Goal: Task Accomplishment & Management: Use online tool/utility

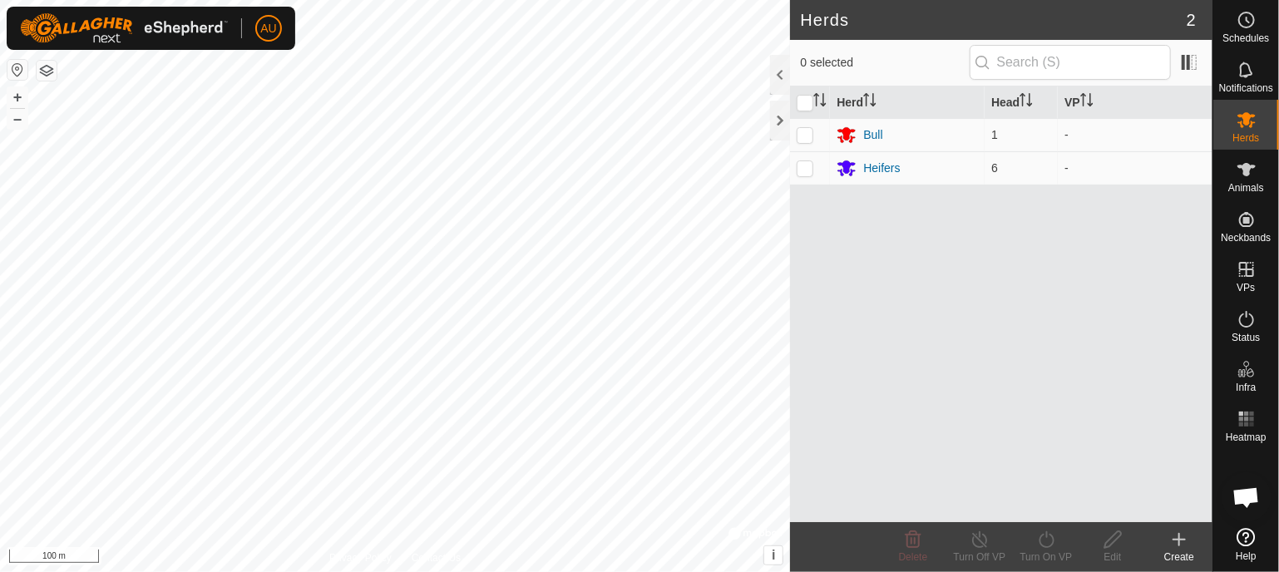
scroll to position [786, 0]
click at [877, 168] on div "Heifers" at bounding box center [881, 168] width 37 height 17
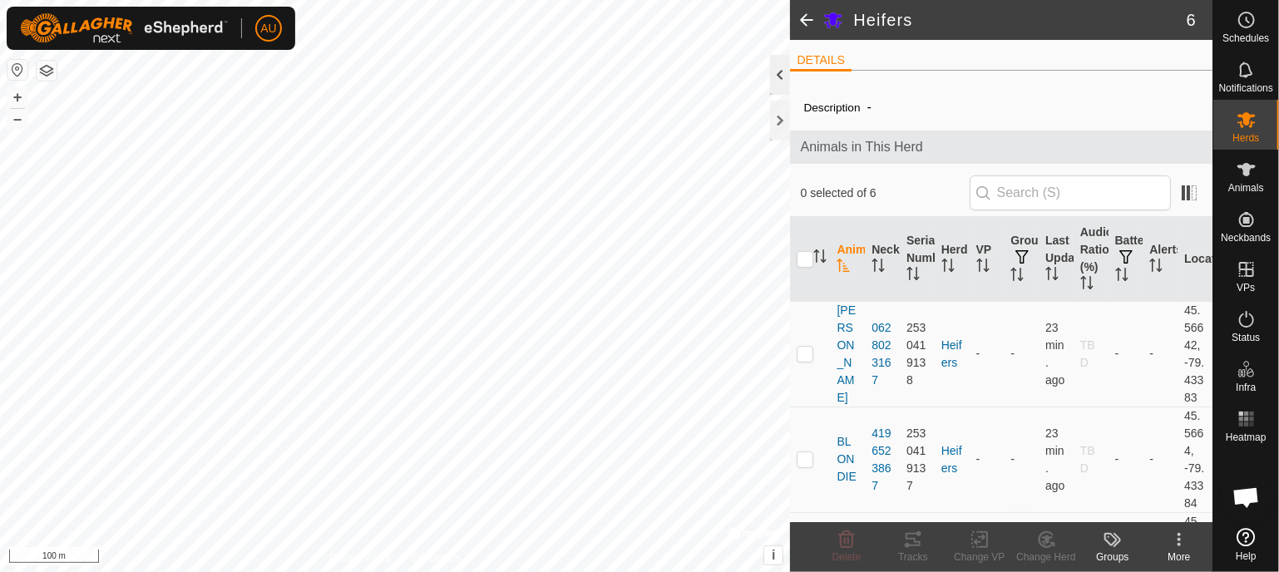
click at [778, 83] on div at bounding box center [780, 75] width 20 height 40
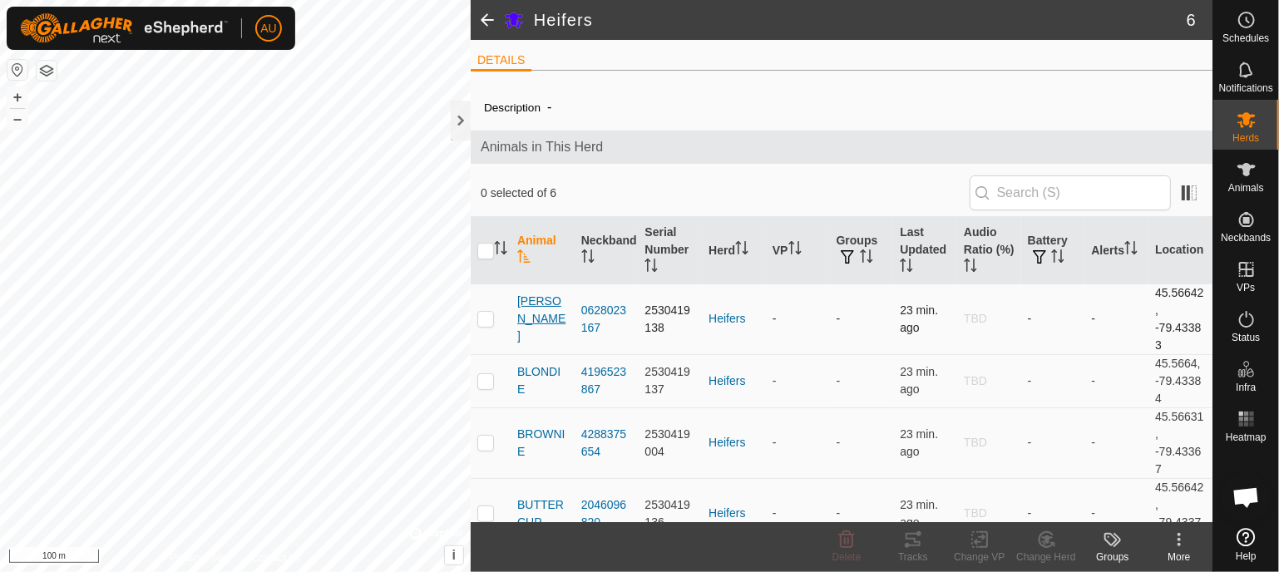
click at [545, 311] on span "[PERSON_NAME]" at bounding box center [542, 319] width 51 height 52
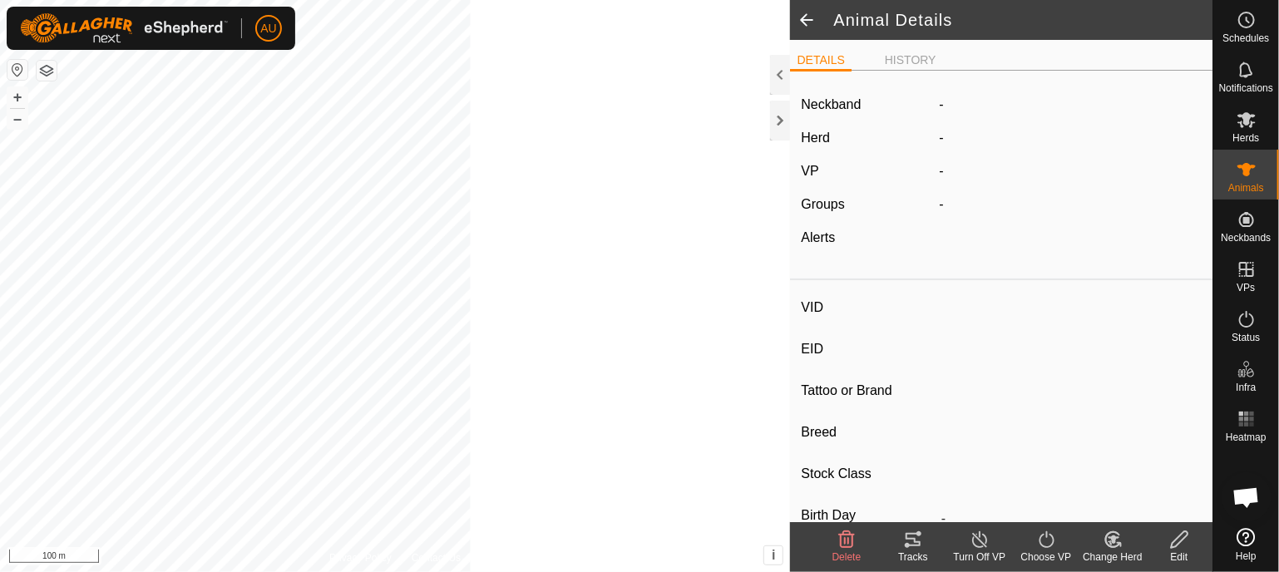
type input "[PERSON_NAME]"
type input "-"
type input "[PERSON_NAME]"
type input "-"
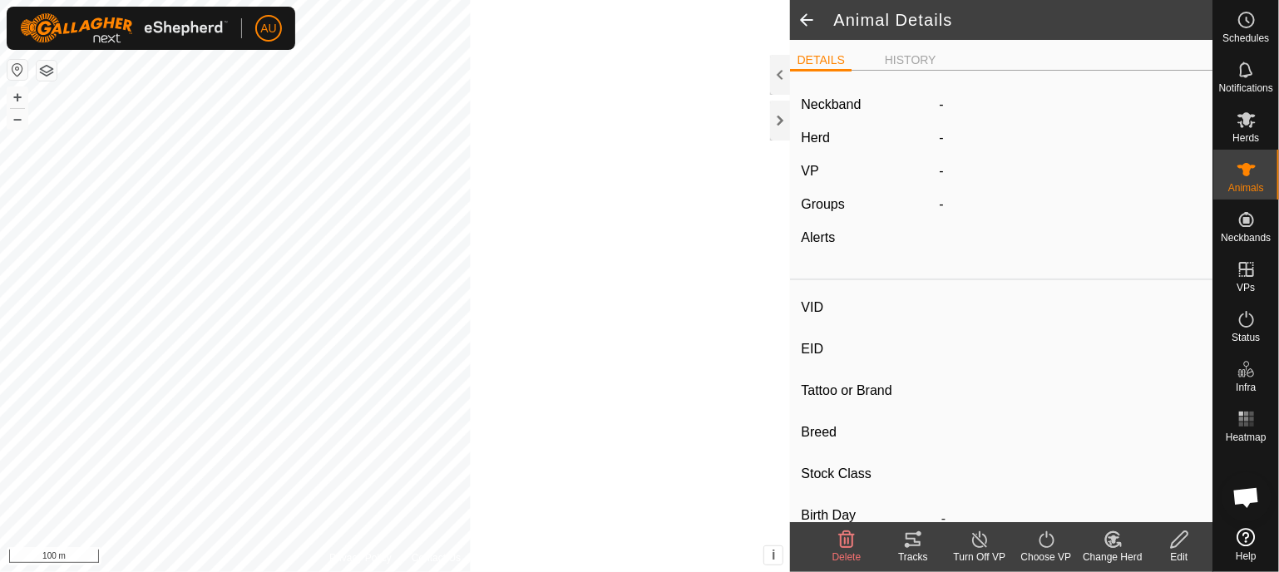
type input "0 kg"
type input "-"
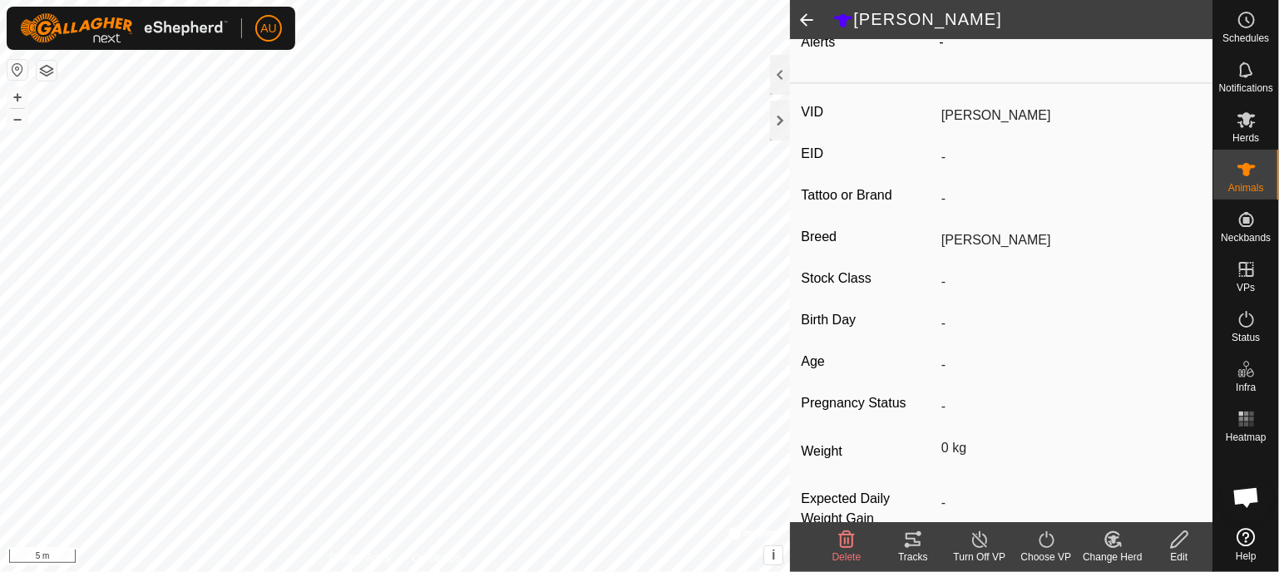
scroll to position [242, 0]
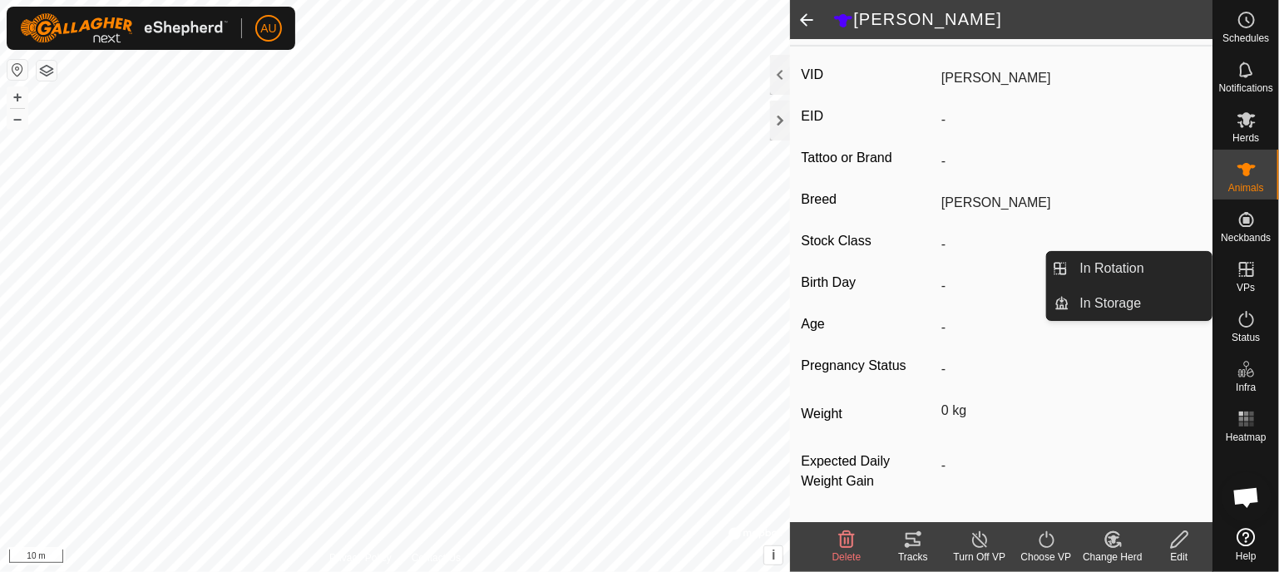
click at [1244, 279] on es-virtualpaddocks-svg-icon at bounding box center [1247, 269] width 30 height 27
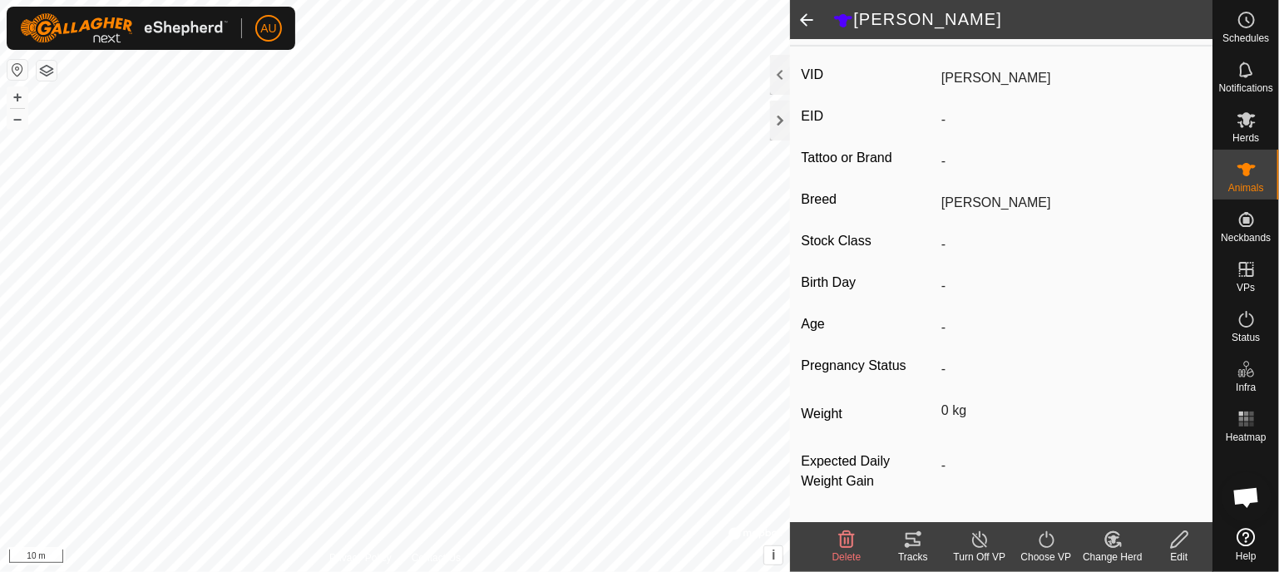
click at [800, 22] on span at bounding box center [806, 20] width 33 height 40
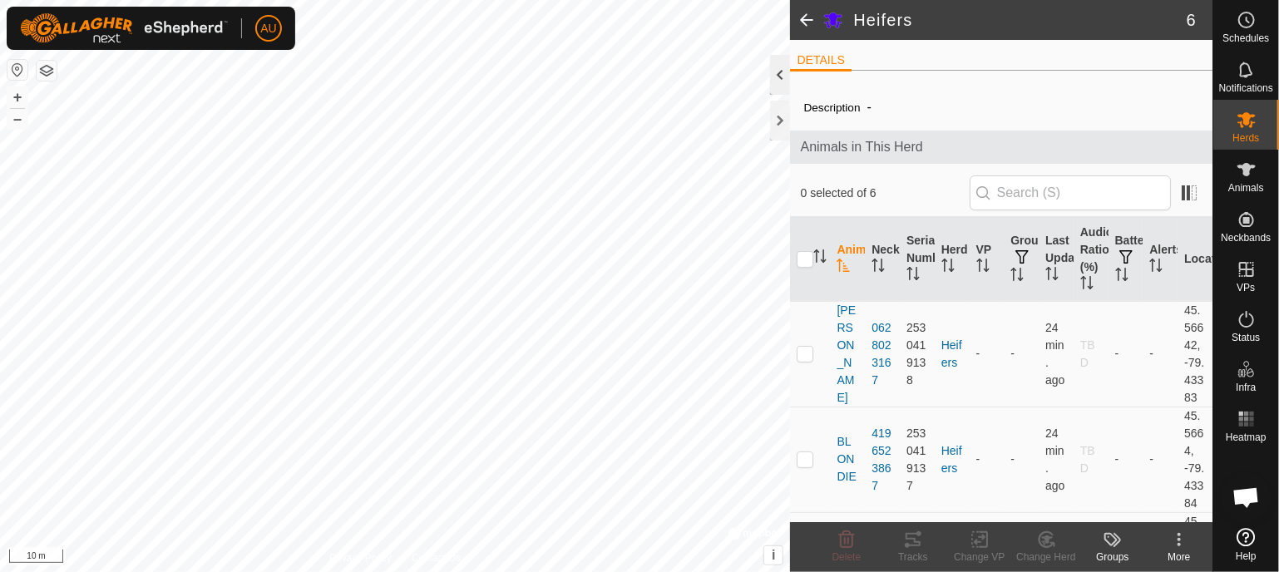
click at [780, 79] on div at bounding box center [780, 75] width 20 height 40
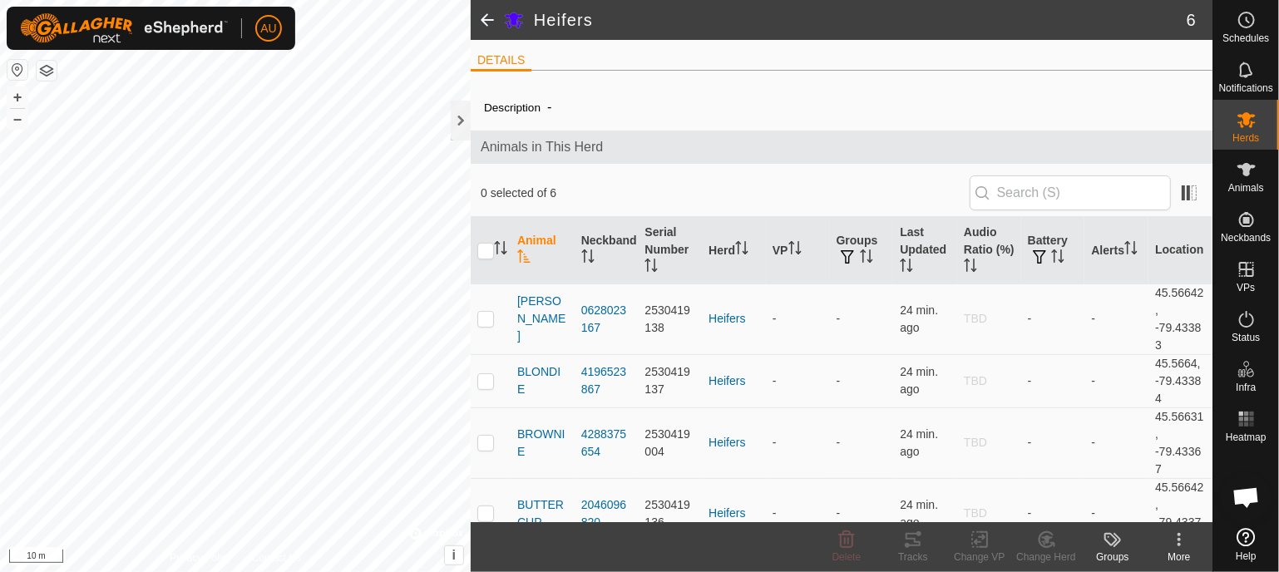
click at [479, 16] on span at bounding box center [487, 20] width 33 height 40
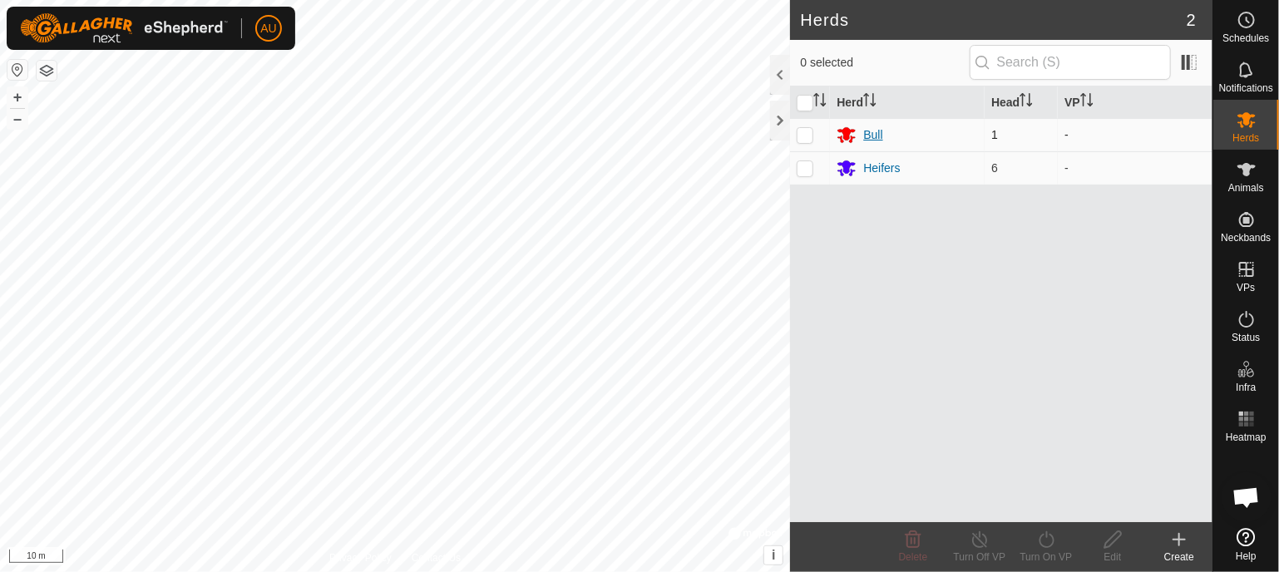
click at [863, 132] on div "Bull" at bounding box center [872, 134] width 19 height 17
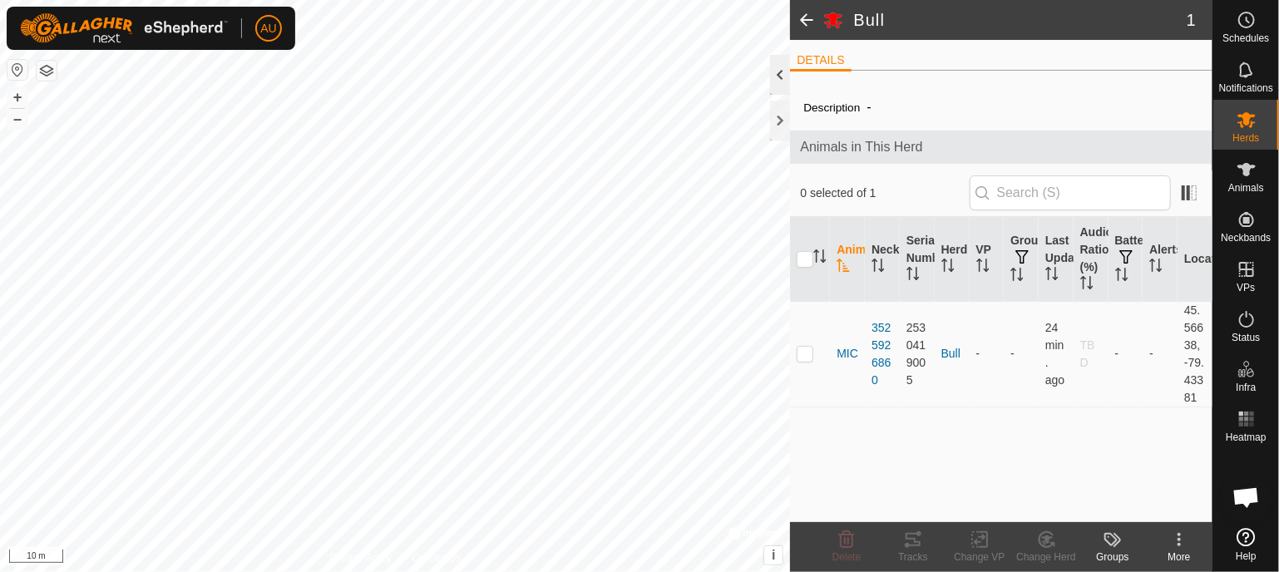
click at [782, 93] on div at bounding box center [780, 75] width 20 height 40
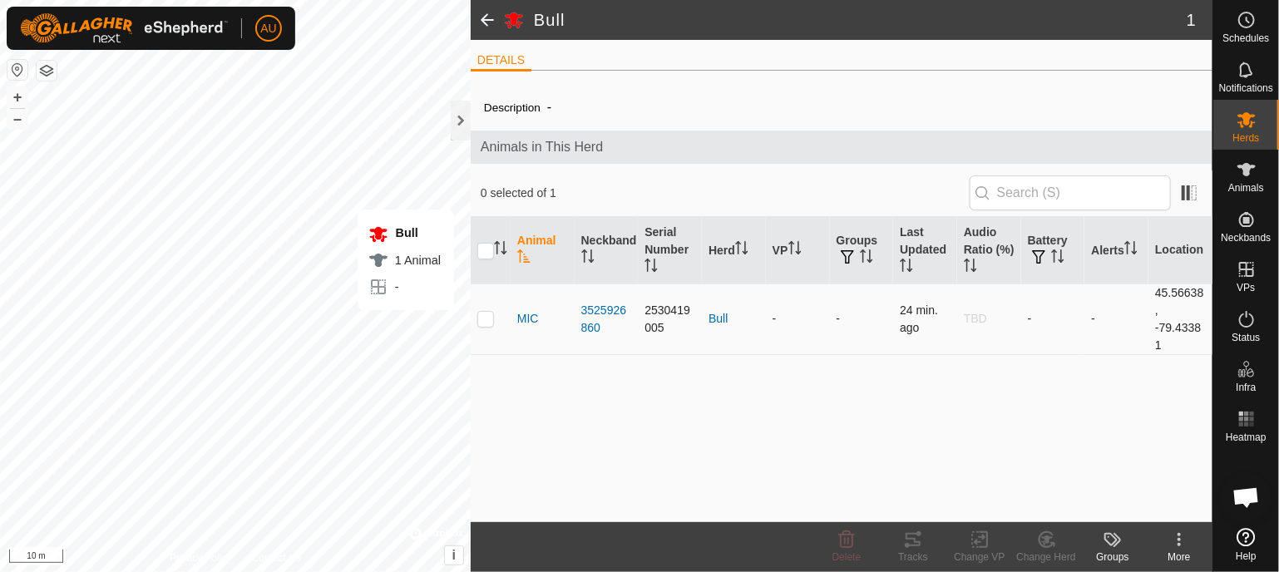
click at [516, 316] on td "MIC" at bounding box center [543, 319] width 64 height 71
click at [521, 316] on span "MIC" at bounding box center [528, 318] width 22 height 17
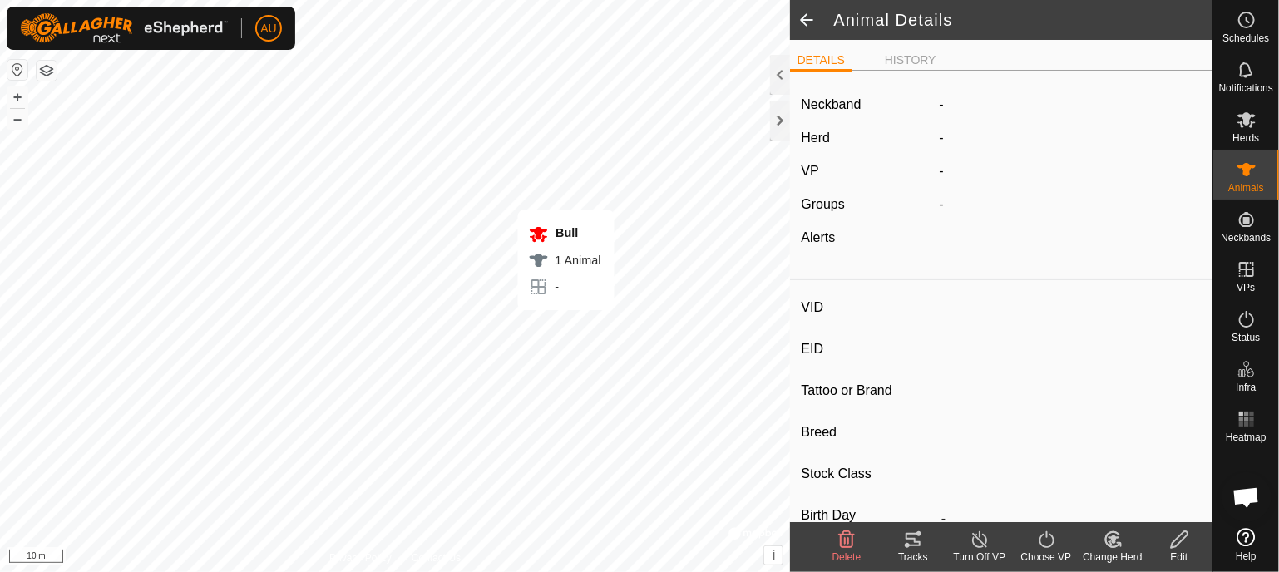
type input "MIC"
type input "-"
type input "Dexters"
type input "-"
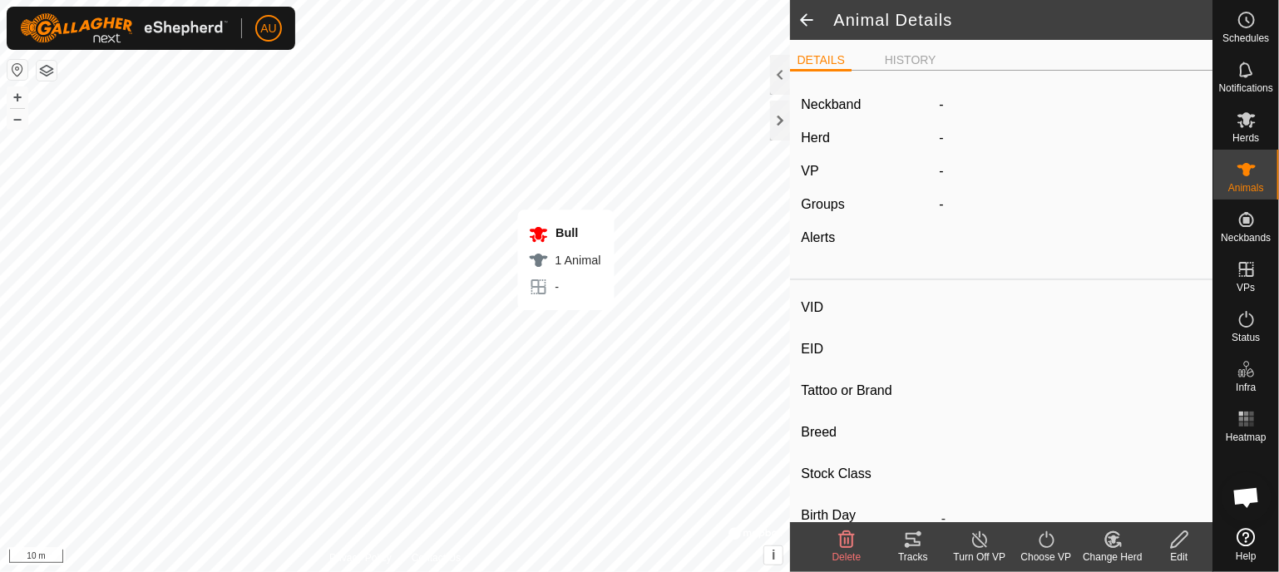
type input "0 kg"
type input "-"
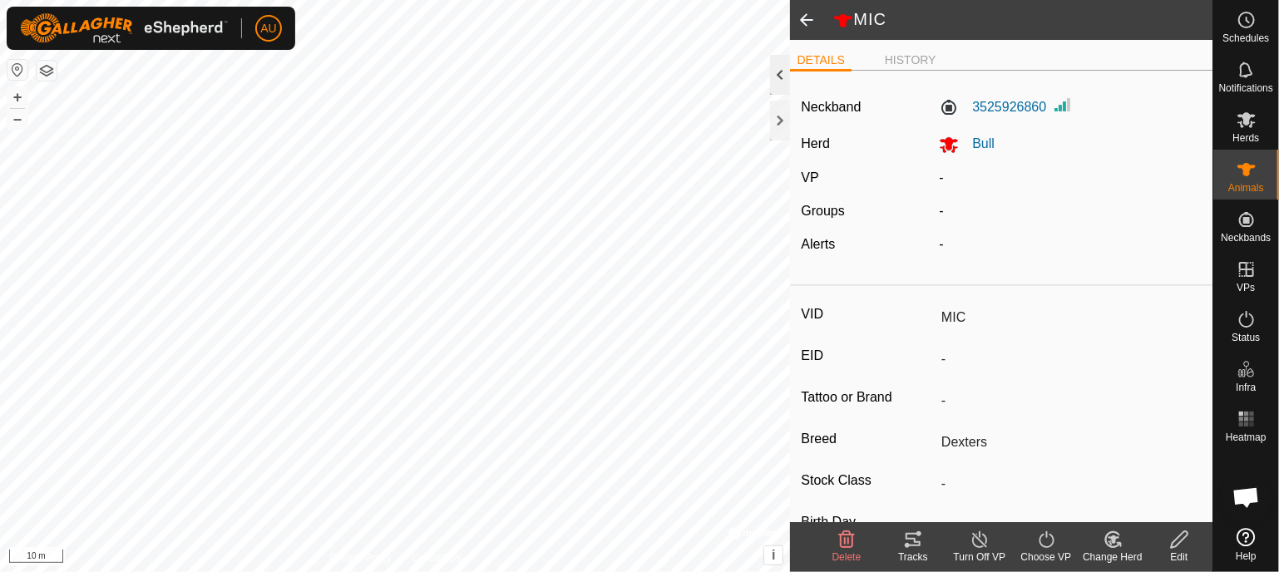
click at [782, 80] on div at bounding box center [780, 75] width 20 height 40
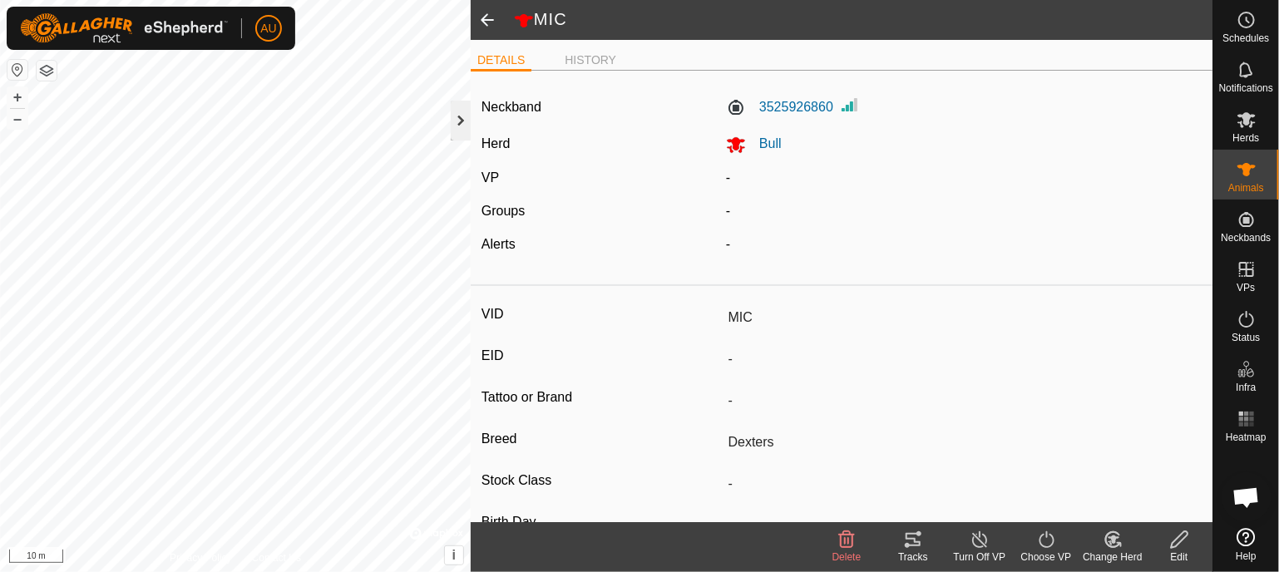
click at [457, 126] on div at bounding box center [461, 121] width 20 height 40
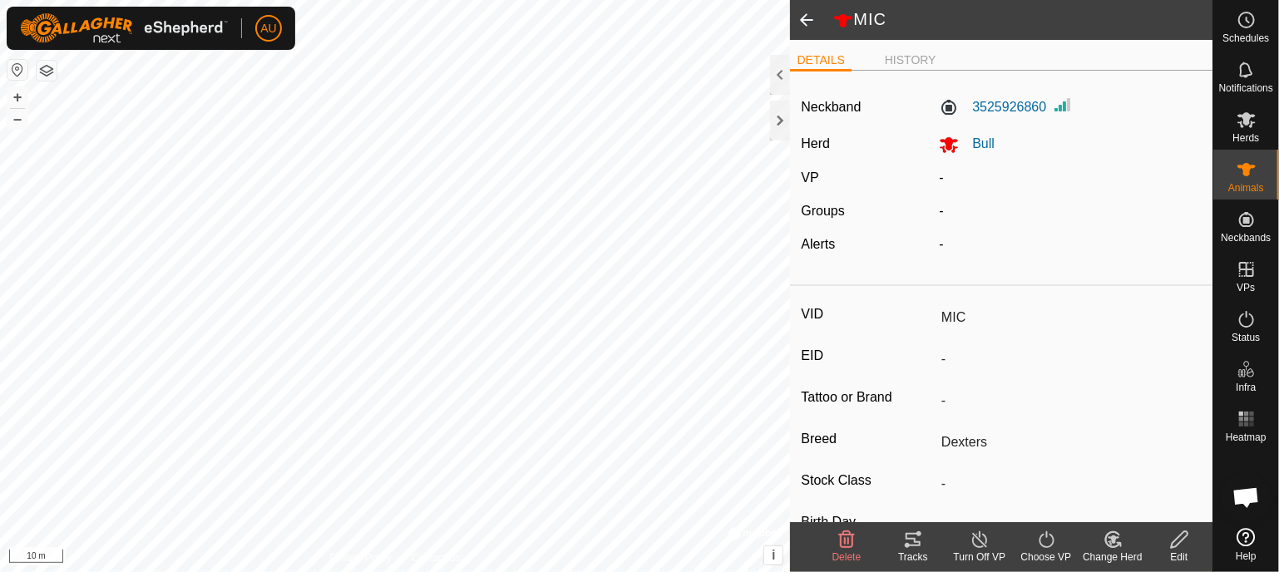
click at [810, 17] on span at bounding box center [806, 20] width 33 height 40
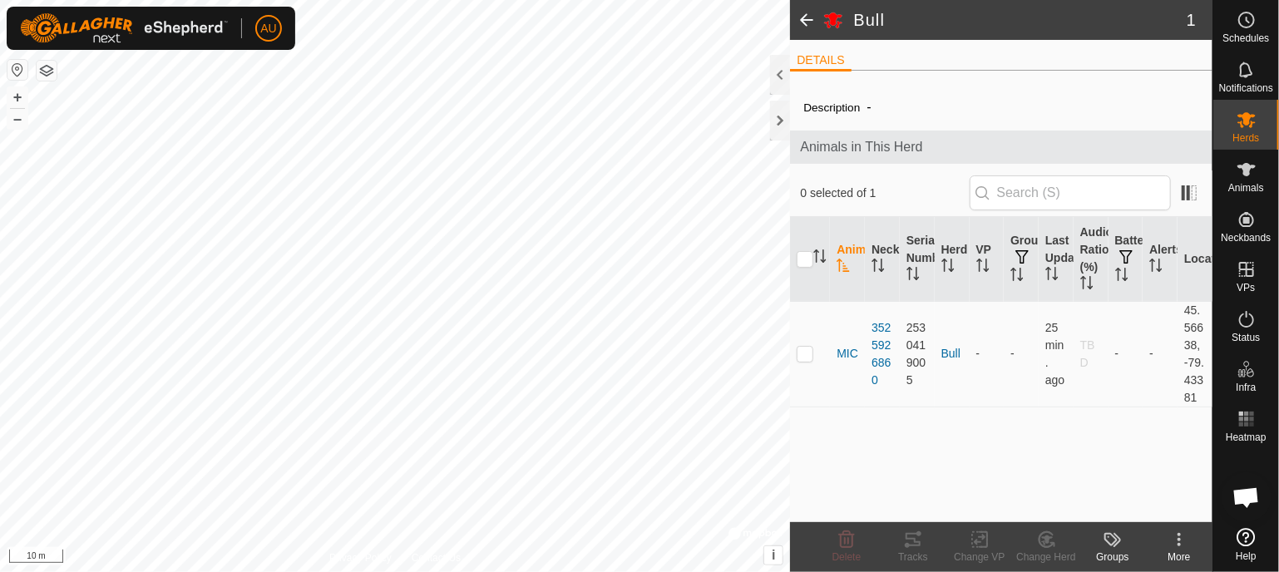
click at [810, 17] on span at bounding box center [806, 20] width 33 height 40
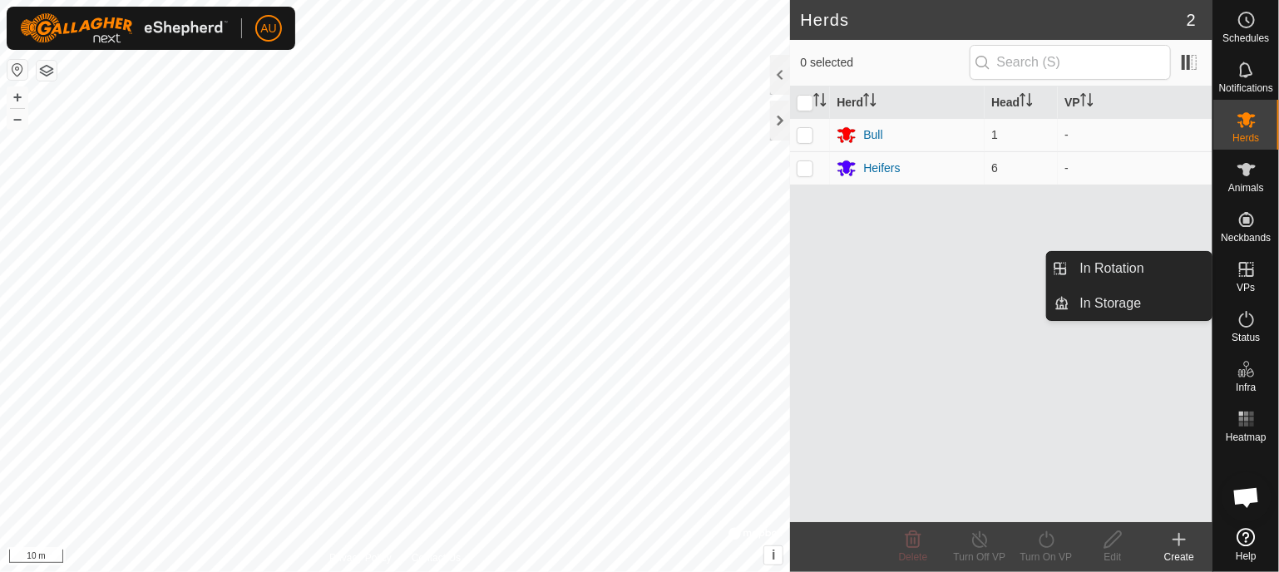
click at [1241, 275] on icon at bounding box center [1247, 269] width 20 height 20
click at [1084, 268] on link "In Rotation" at bounding box center [1141, 268] width 142 height 33
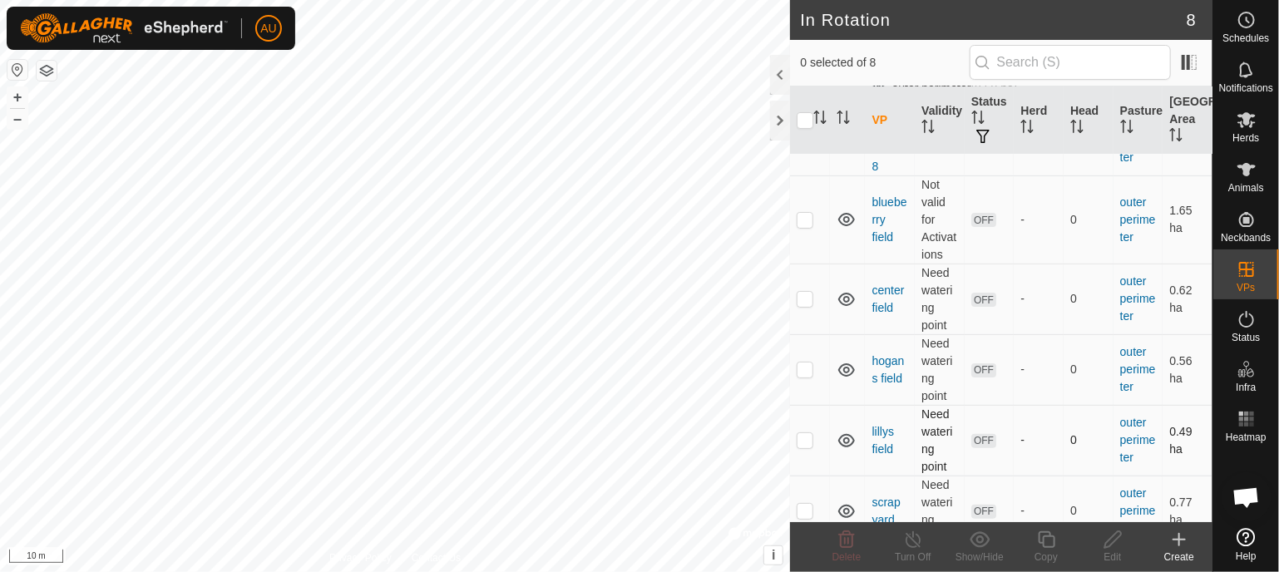
scroll to position [83, 0]
click at [803, 368] on p-checkbox at bounding box center [805, 368] width 17 height 13
checkbox input "true"
click at [981, 101] on th "Status" at bounding box center [990, 120] width 50 height 68
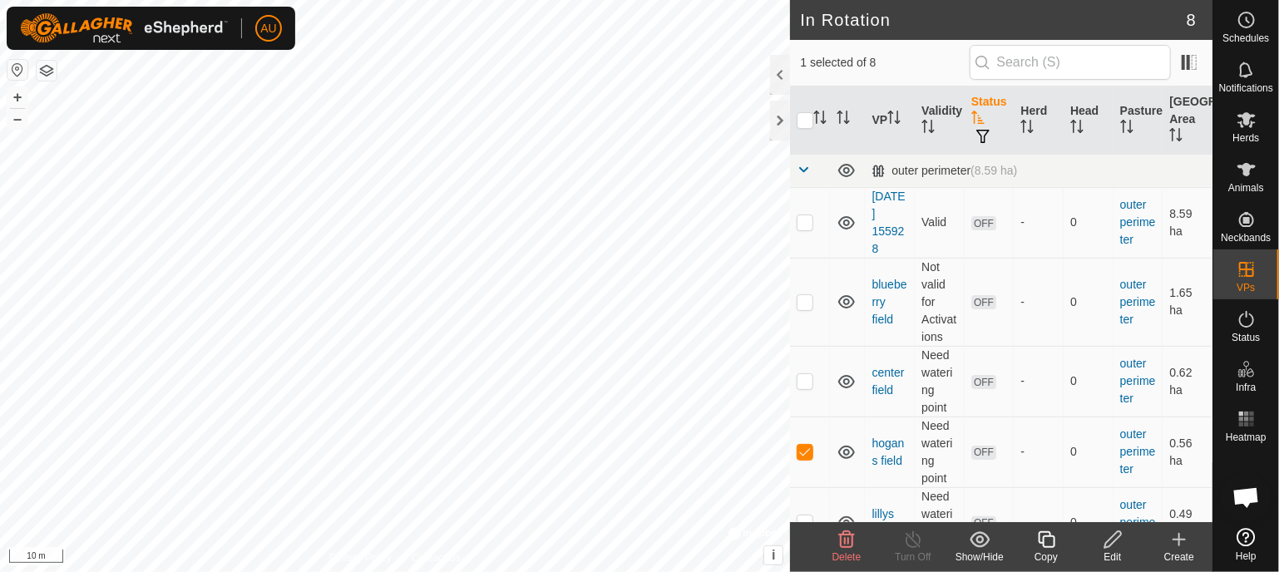
click at [980, 134] on span "button" at bounding box center [982, 136] width 13 height 13
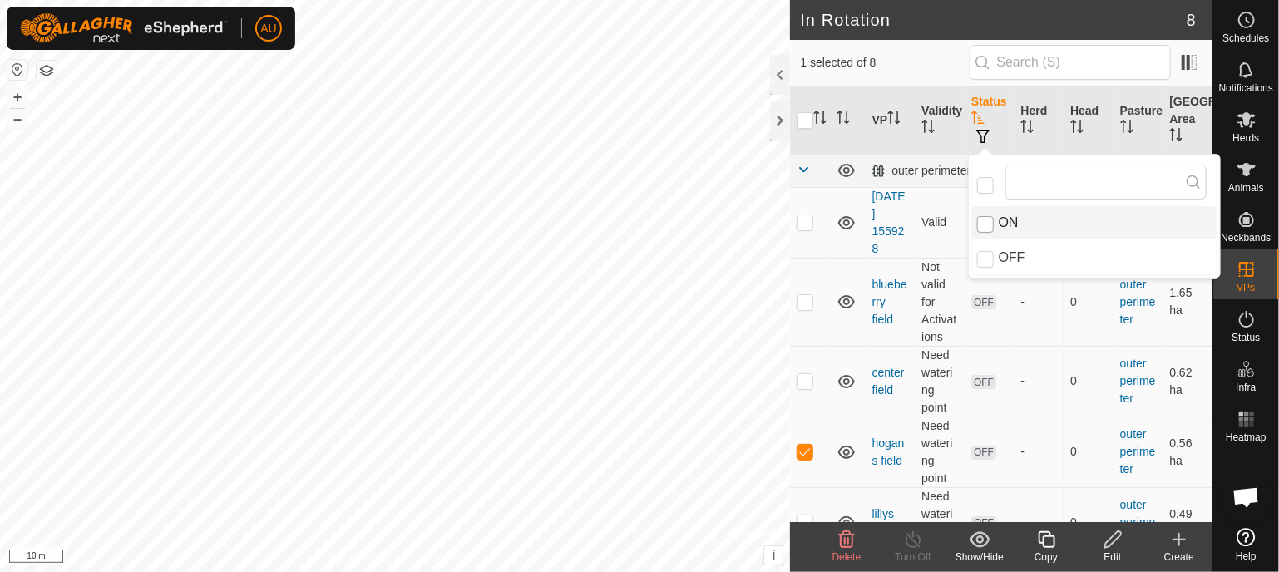
click at [986, 220] on input "ON" at bounding box center [985, 224] width 17 height 17
checkbox input "true"
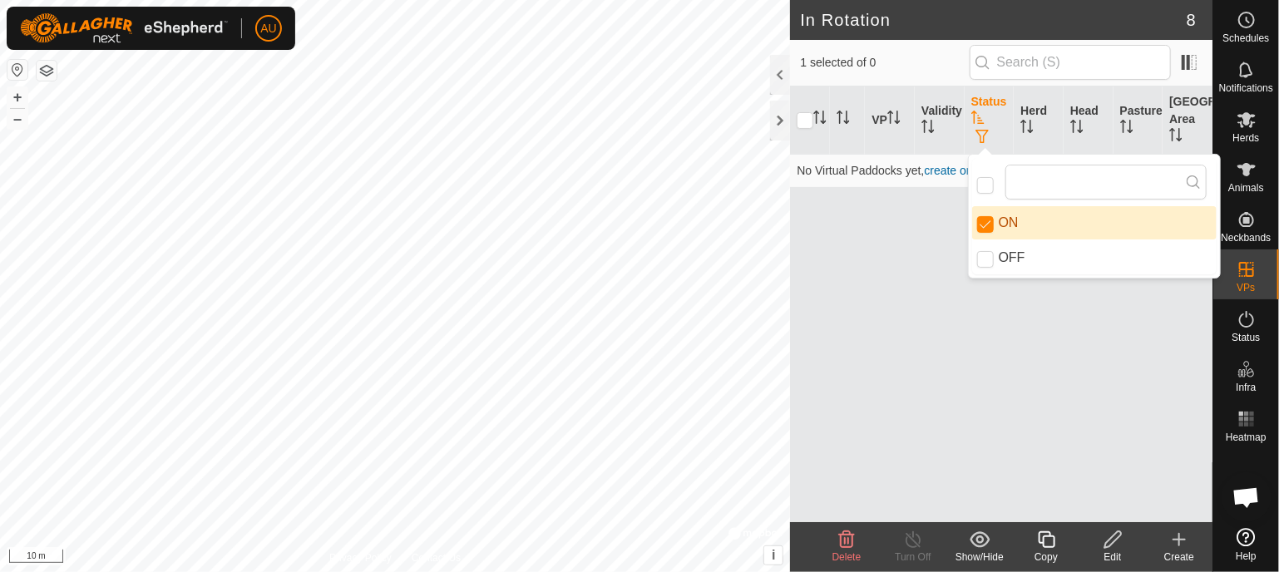
click at [980, 133] on span "button" at bounding box center [982, 136] width 13 height 13
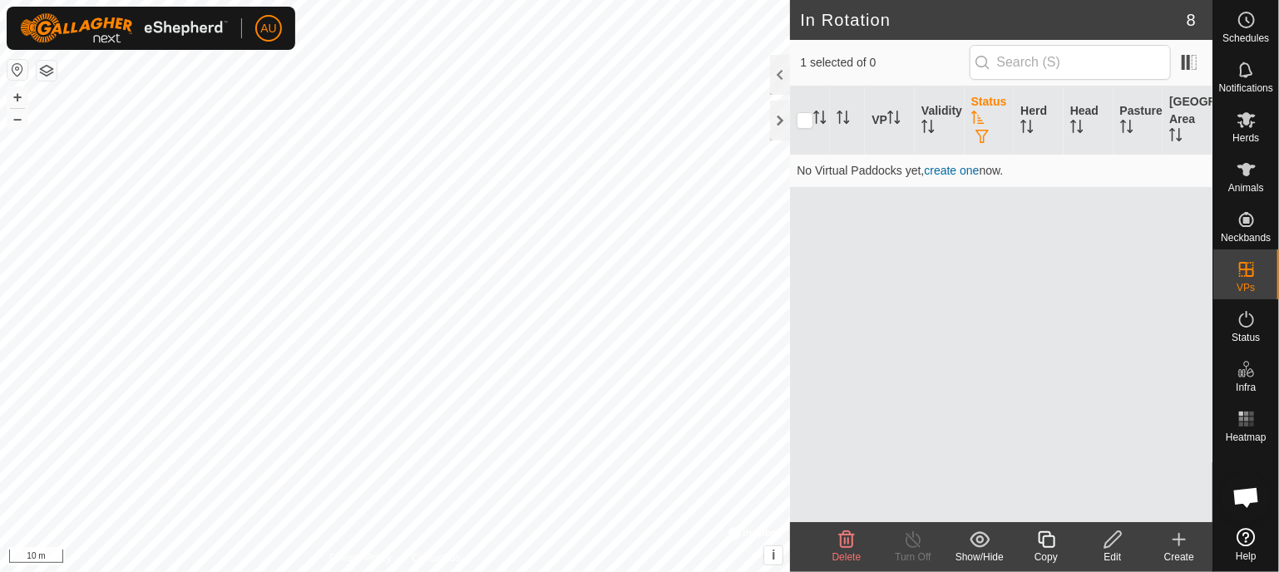
click at [970, 535] on icon at bounding box center [980, 540] width 21 height 20
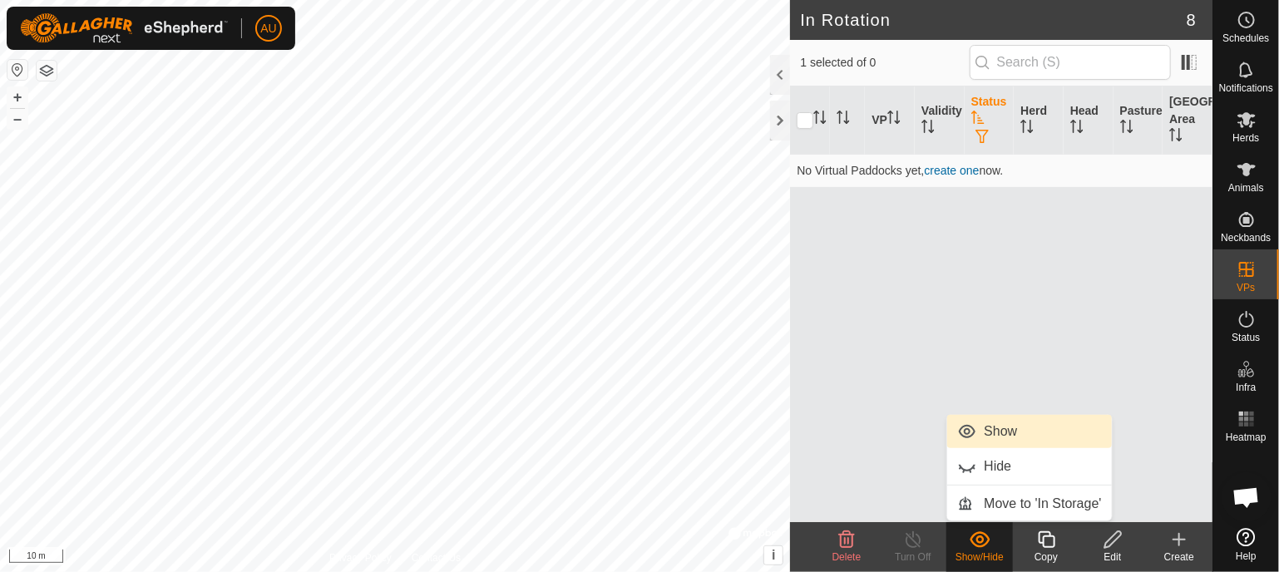
click at [1004, 430] on link "Show" at bounding box center [1029, 431] width 165 height 33
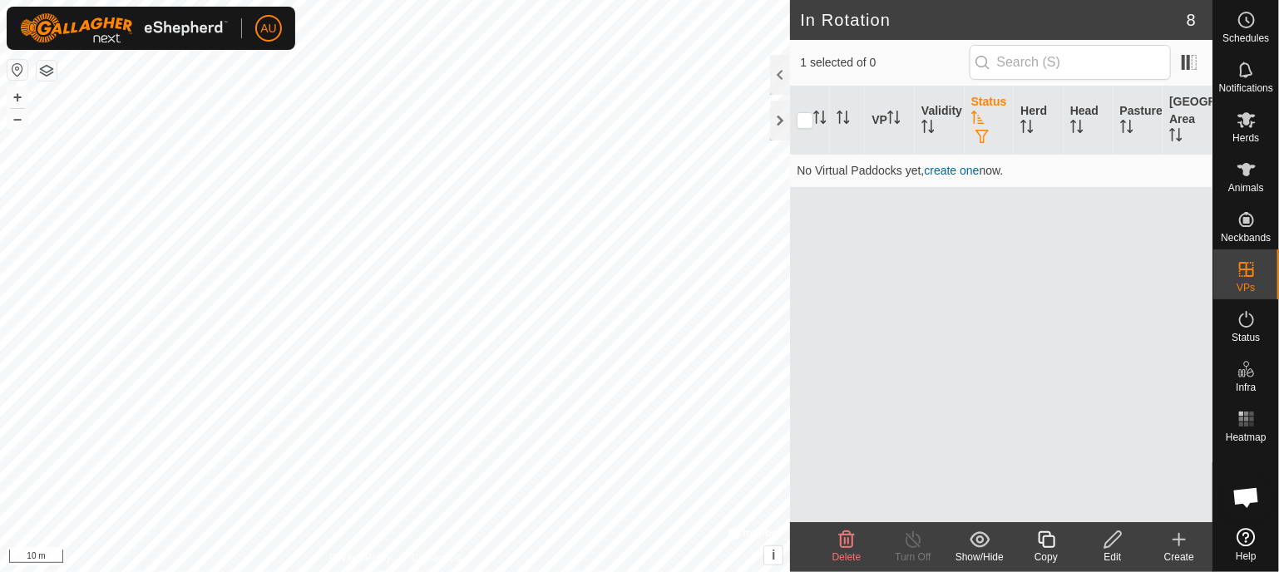
click at [796, 120] on th at bounding box center [810, 120] width 40 height 68
click at [808, 120] on input "checkbox" at bounding box center [805, 120] width 17 height 17
click at [802, 121] on input "checkbox" at bounding box center [805, 120] width 17 height 17
click at [806, 122] on input "checkbox" at bounding box center [805, 120] width 17 height 17
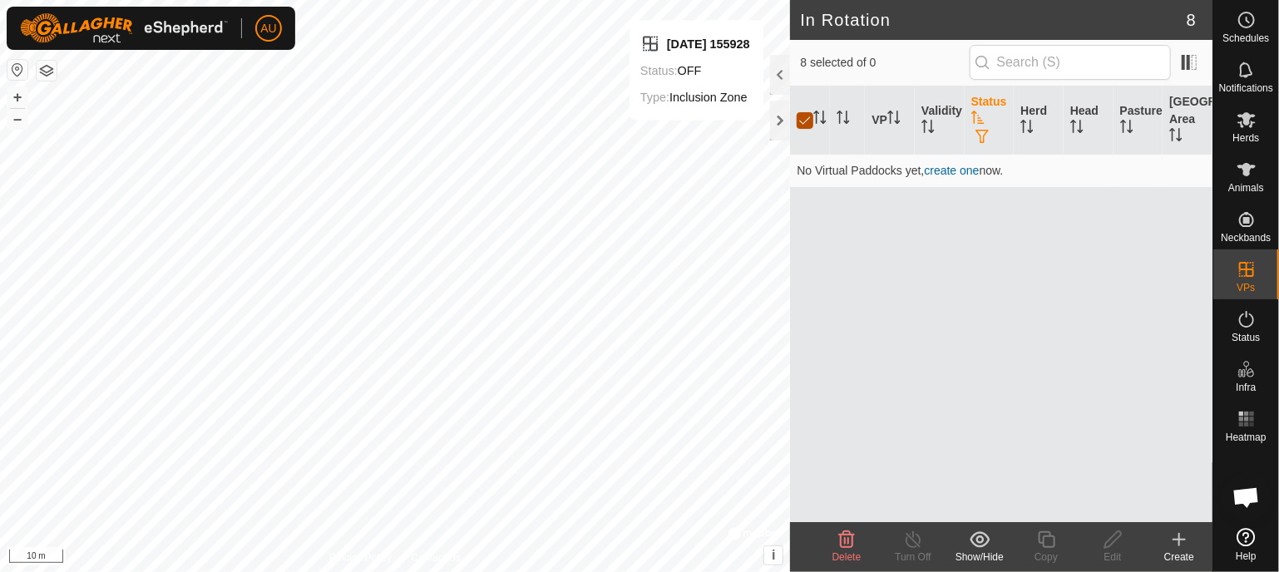
checkbox input "false"
click at [773, 81] on div at bounding box center [780, 75] width 20 height 40
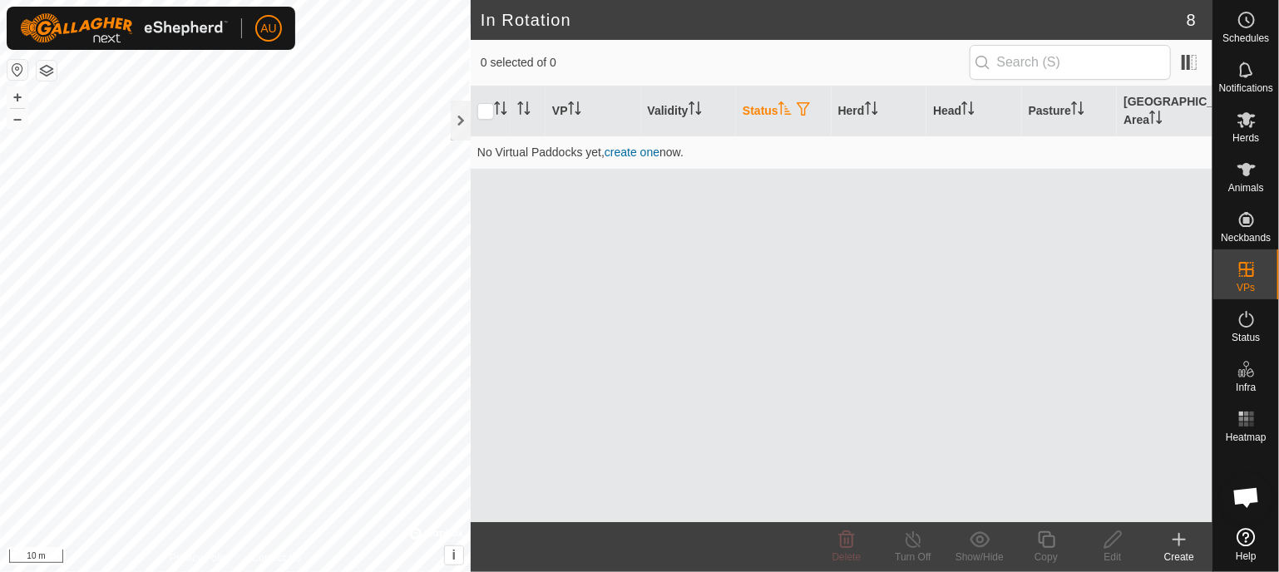
click at [788, 107] on icon "Activate to sort" at bounding box center [784, 107] width 13 height 13
click at [803, 107] on span "button" at bounding box center [803, 108] width 13 height 13
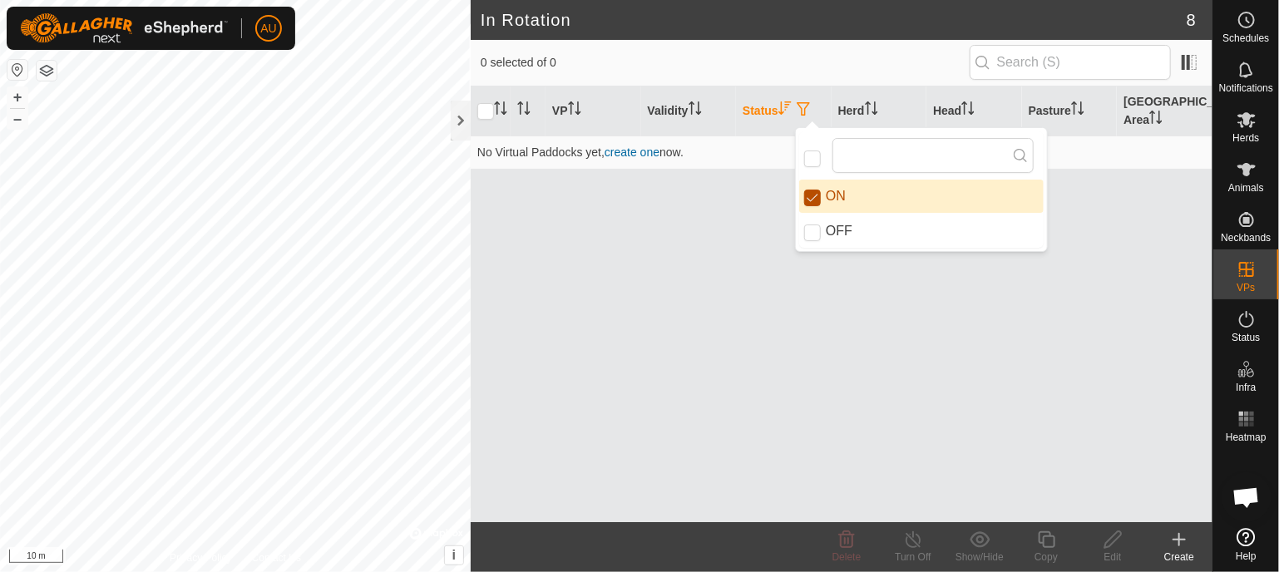
click at [812, 192] on input "ON" at bounding box center [812, 198] width 17 height 17
checkbox input "false"
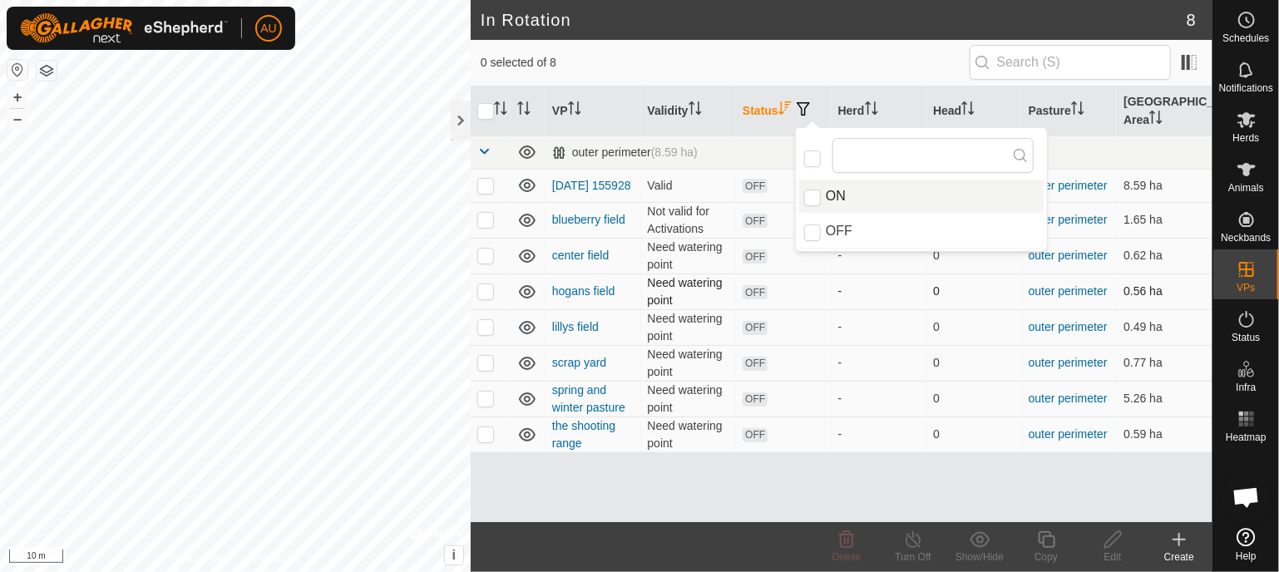
click at [479, 291] on p-checkbox at bounding box center [485, 290] width 17 height 13
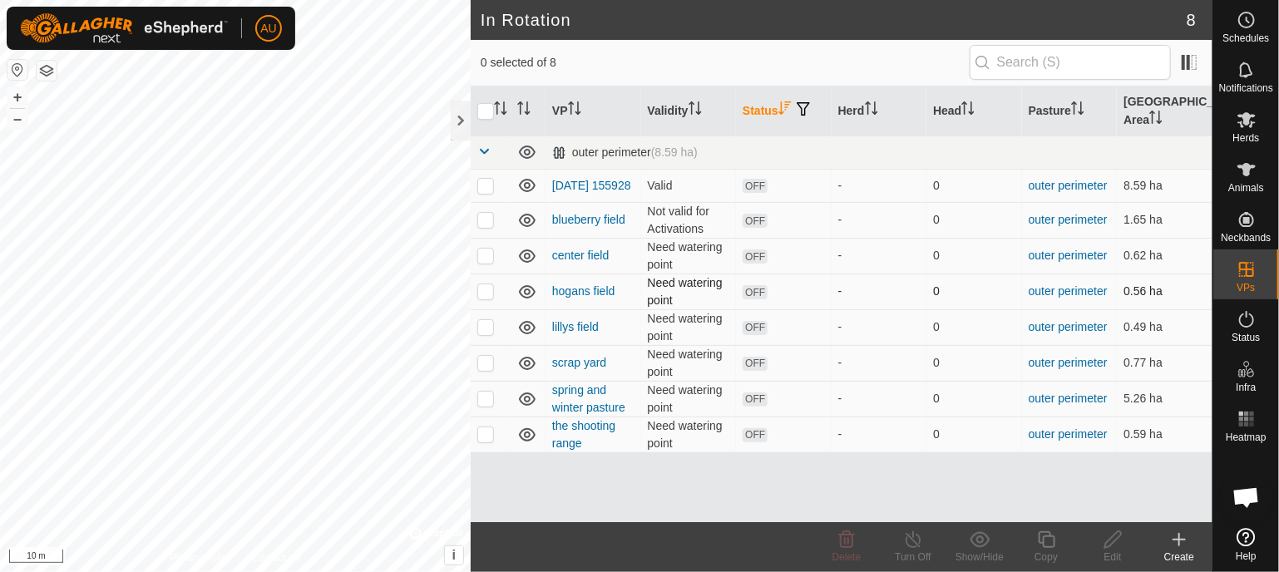
checkbox input "true"
click at [751, 189] on span "OFF" at bounding box center [755, 186] width 25 height 14
click at [783, 107] on icon "Activate to sort" at bounding box center [784, 107] width 13 height 13
click at [595, 292] on link "hogans field" at bounding box center [583, 290] width 63 height 13
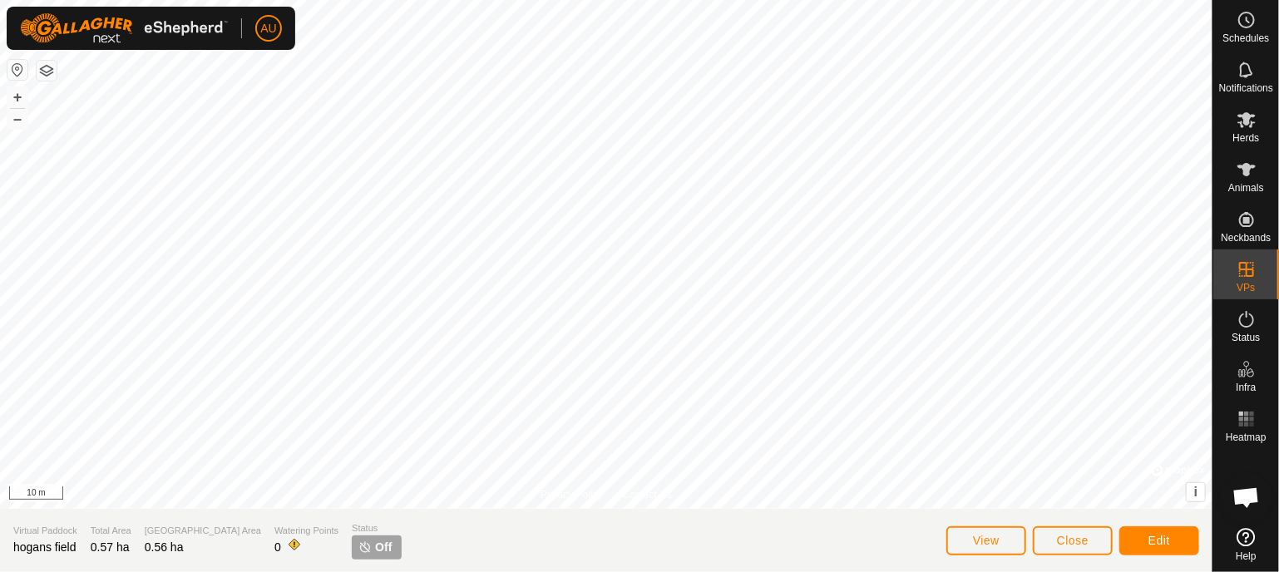
click at [358, 546] on img at bounding box center [364, 547] width 13 height 13
click at [882, 526] on section "Virtual Paddock hogans field Total Area 0.57 ha Grazing Area 0.56 ha Watering P…" at bounding box center [606, 540] width 1213 height 63
click at [358, 548] on img at bounding box center [364, 547] width 13 height 13
drag, startPoint x: 299, startPoint y: 548, endPoint x: 183, endPoint y: 556, distance: 115.8
click at [183, 556] on div "Grazing Area 0.56 ha" at bounding box center [203, 541] width 116 height 34
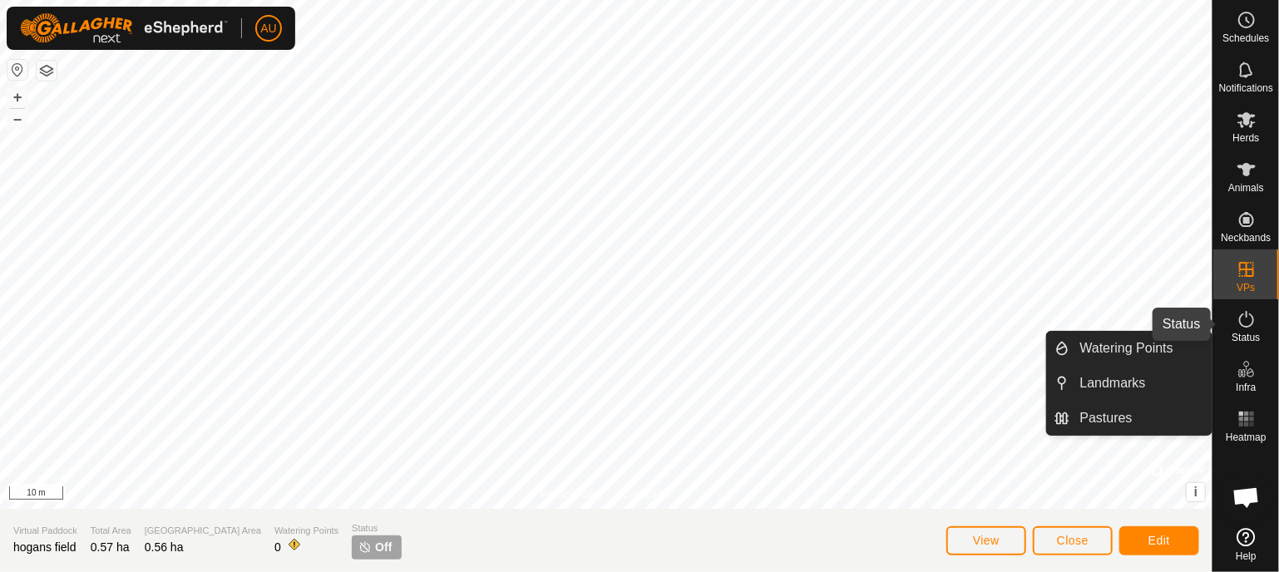
click at [1235, 333] on span "Status" at bounding box center [1246, 338] width 28 height 10
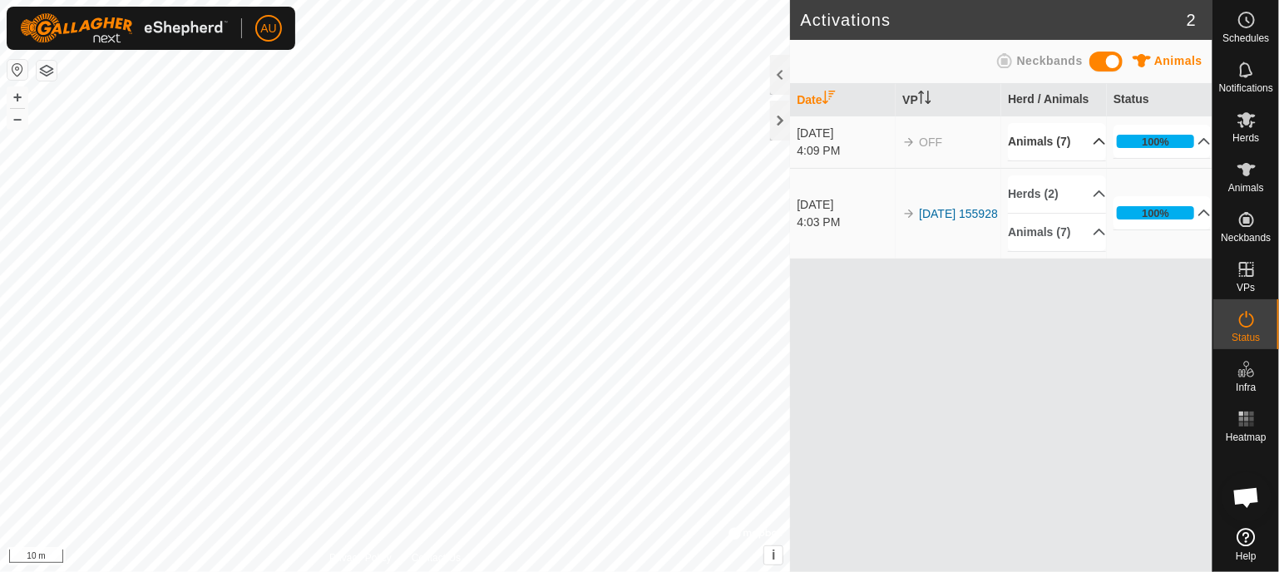
click at [1077, 136] on p-accordion-header "Animals (7)" at bounding box center [1056, 141] width 97 height 37
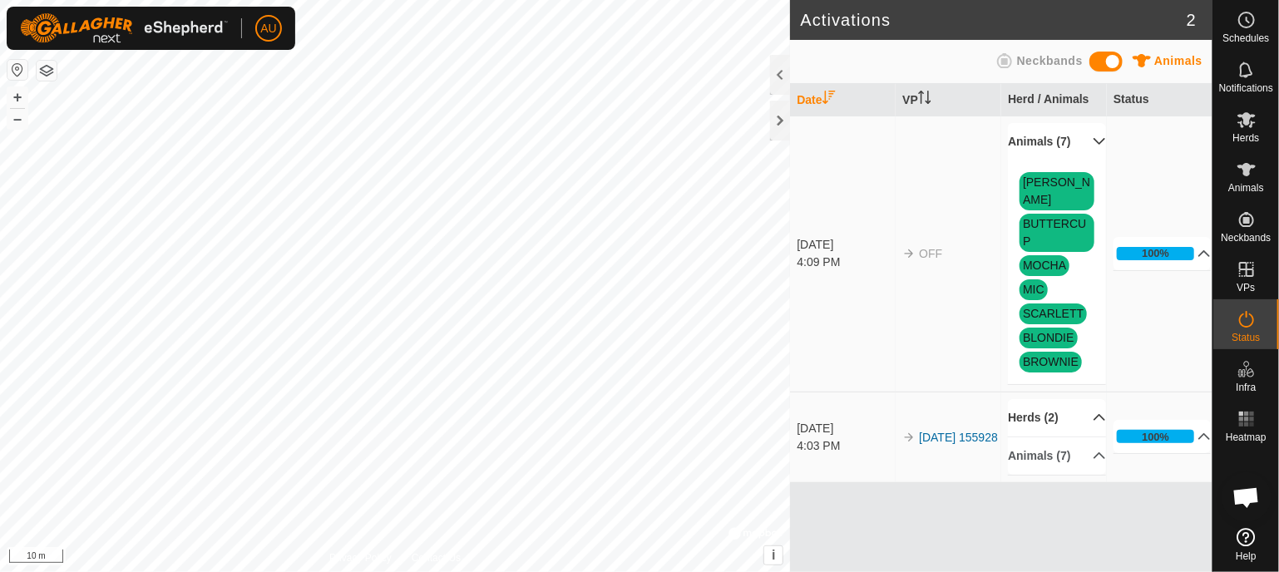
click at [1054, 399] on p-accordion-header "Herds (2)" at bounding box center [1056, 417] width 97 height 37
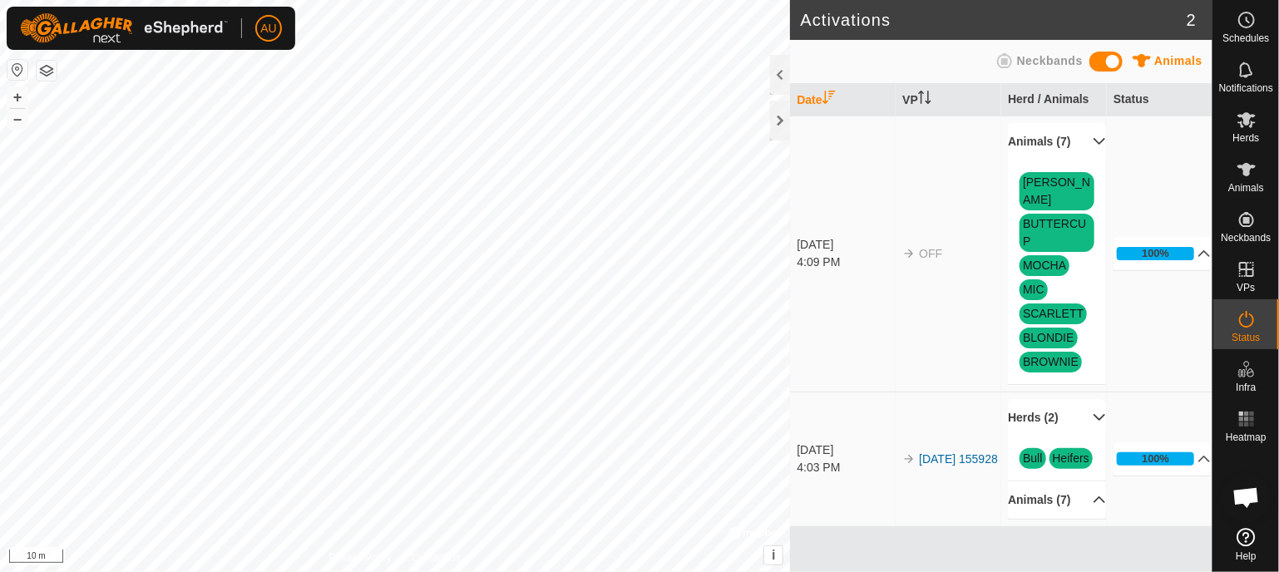
click at [1072, 487] on p-accordion-header "Animals (7)" at bounding box center [1056, 500] width 97 height 37
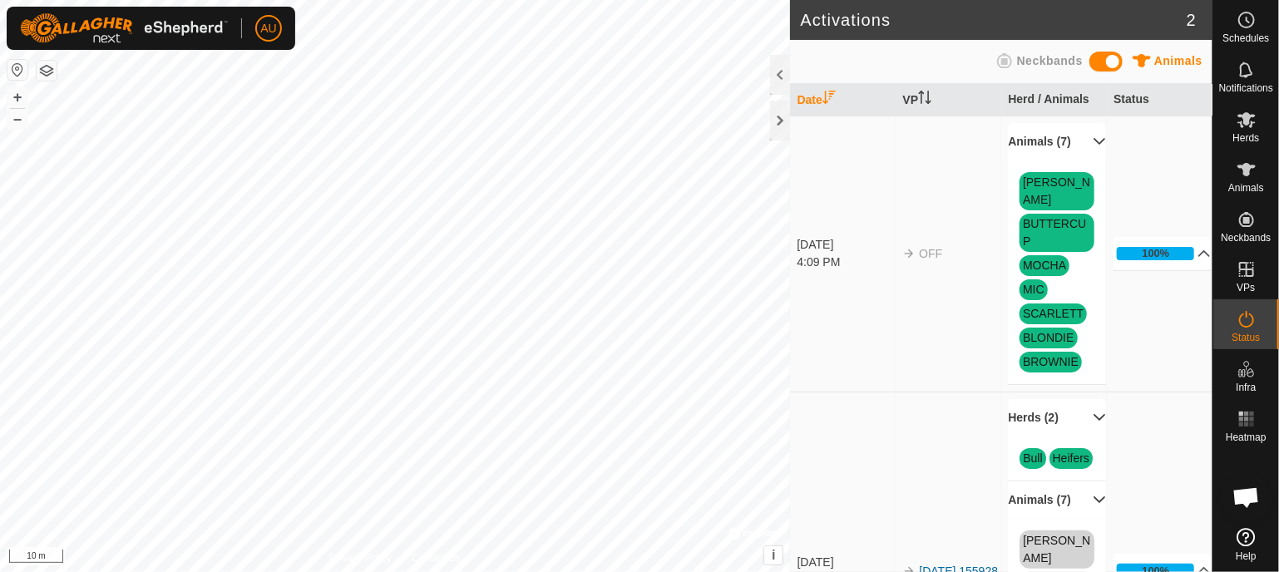
click at [912, 257] on img at bounding box center [908, 253] width 13 height 13
click at [905, 252] on img at bounding box center [908, 253] width 13 height 13
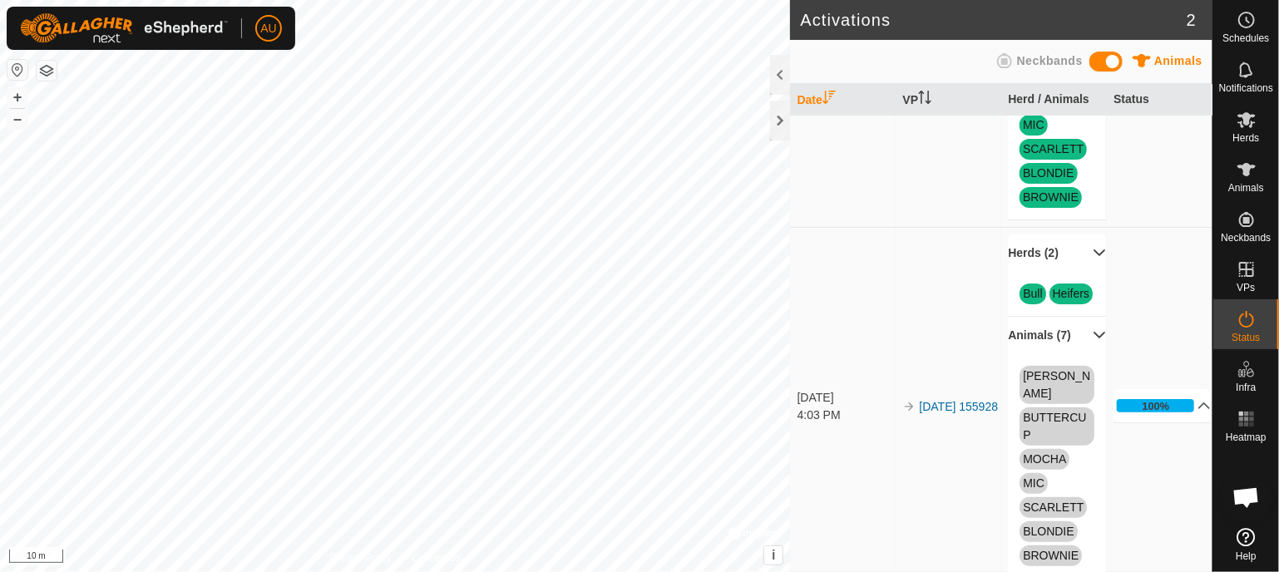
scroll to position [166, 0]
click at [1179, 421] on p-accordion-header "100%" at bounding box center [1162, 404] width 97 height 33
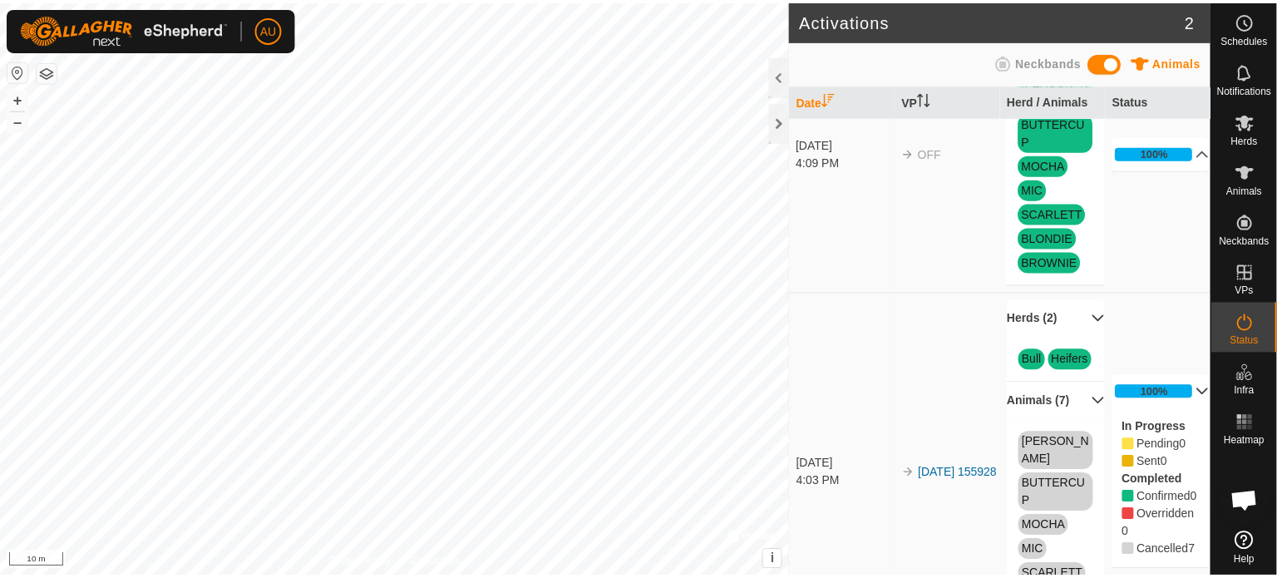
scroll to position [0, 0]
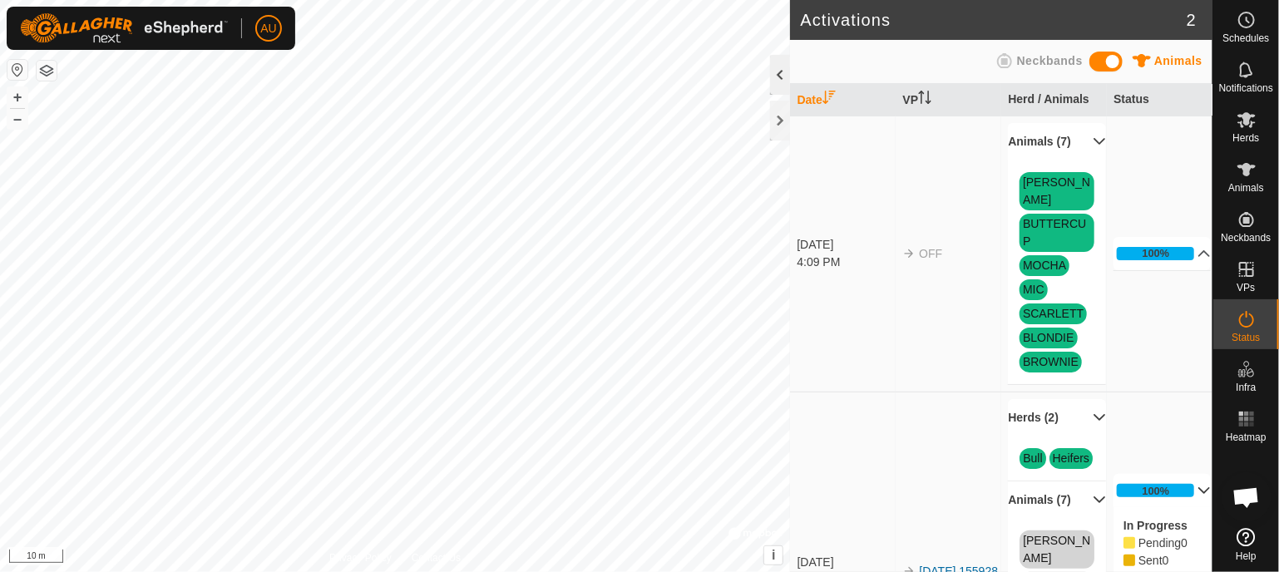
click at [772, 76] on div at bounding box center [780, 75] width 20 height 40
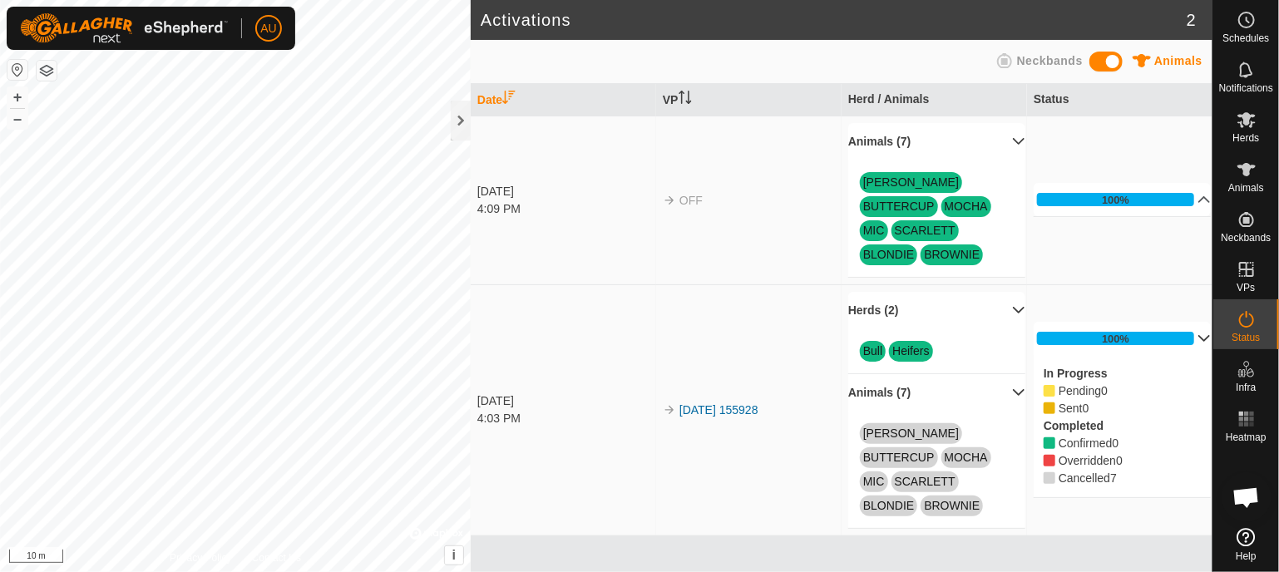
click at [1008, 136] on p-accordion-header "Animals (7)" at bounding box center [936, 141] width 177 height 37
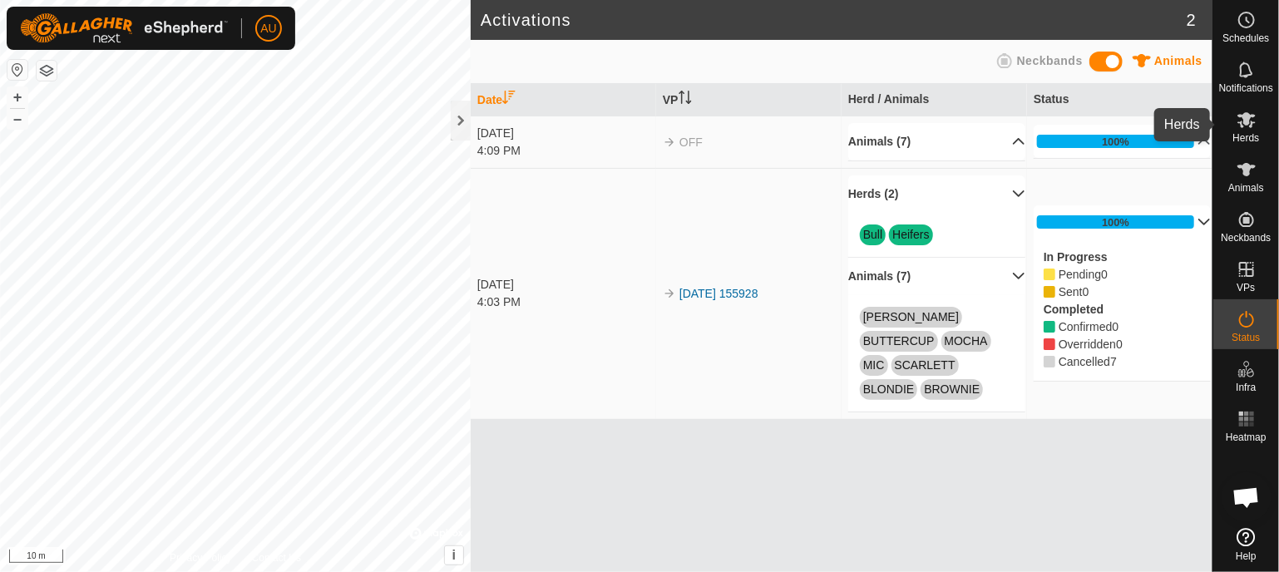
click at [1254, 121] on icon at bounding box center [1247, 120] width 20 height 20
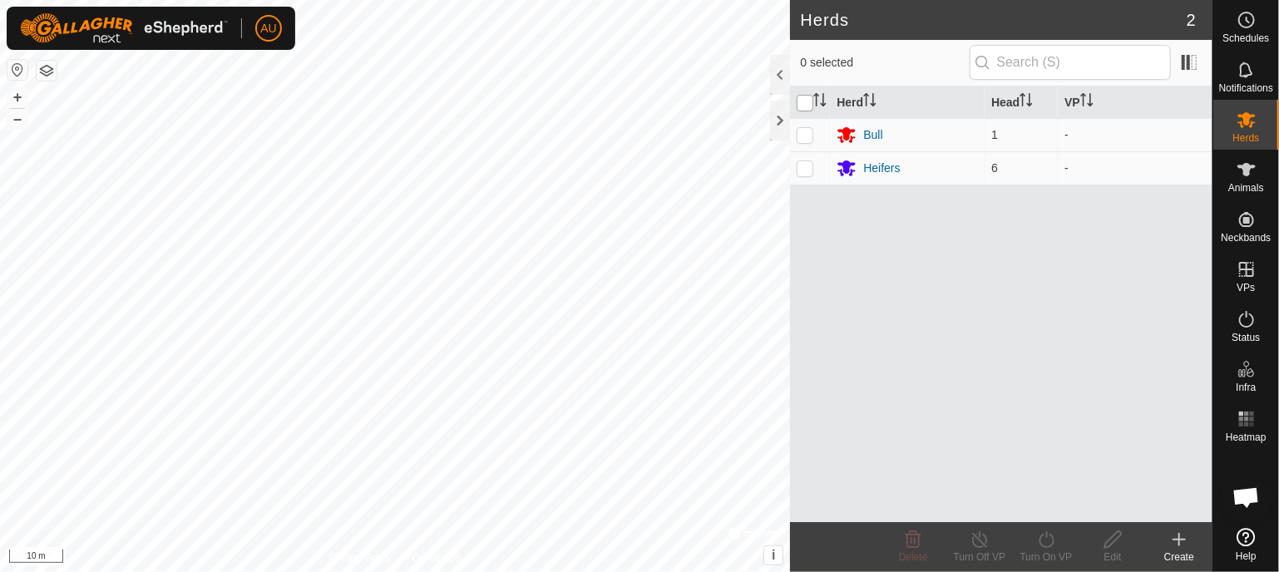
click at [813, 102] on input "checkbox" at bounding box center [805, 103] width 17 height 17
checkbox input "true"
click at [1041, 554] on div "Turn On VP" at bounding box center [1046, 557] width 67 height 15
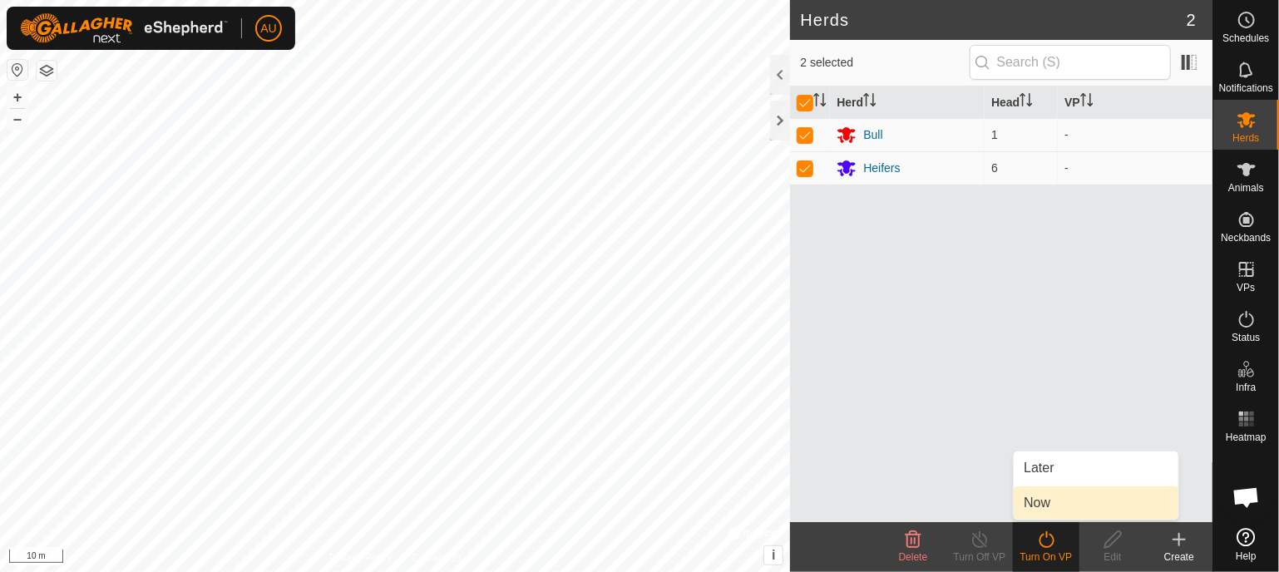
click at [1033, 500] on link "Now" at bounding box center [1096, 503] width 165 height 33
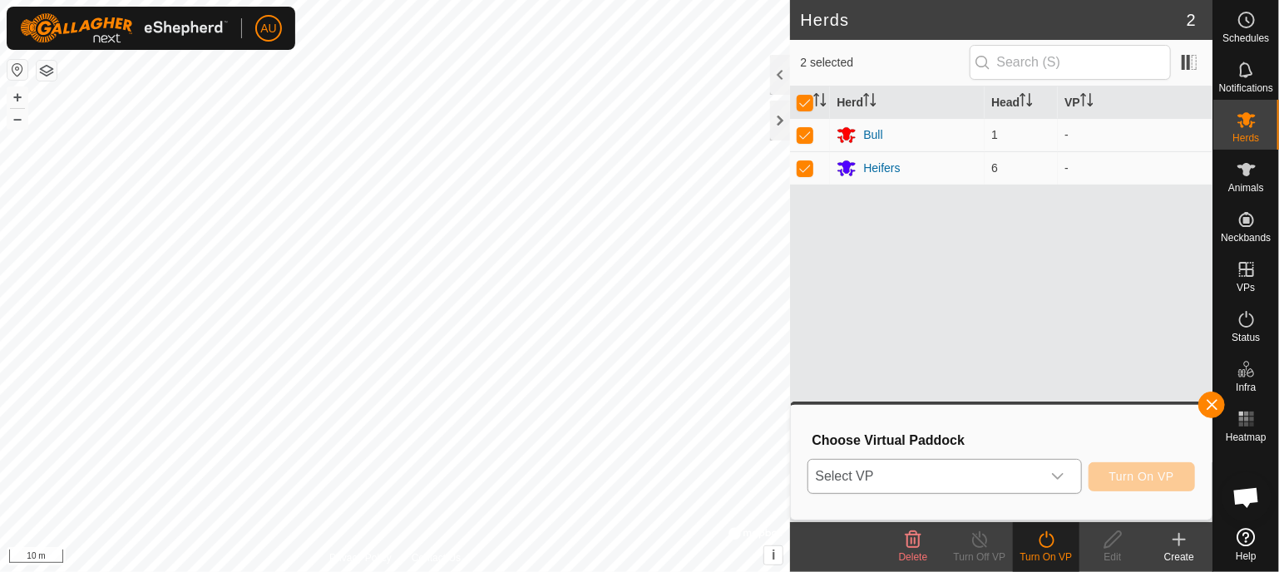
click at [1069, 470] on div "dropdown trigger" at bounding box center [1057, 476] width 33 height 33
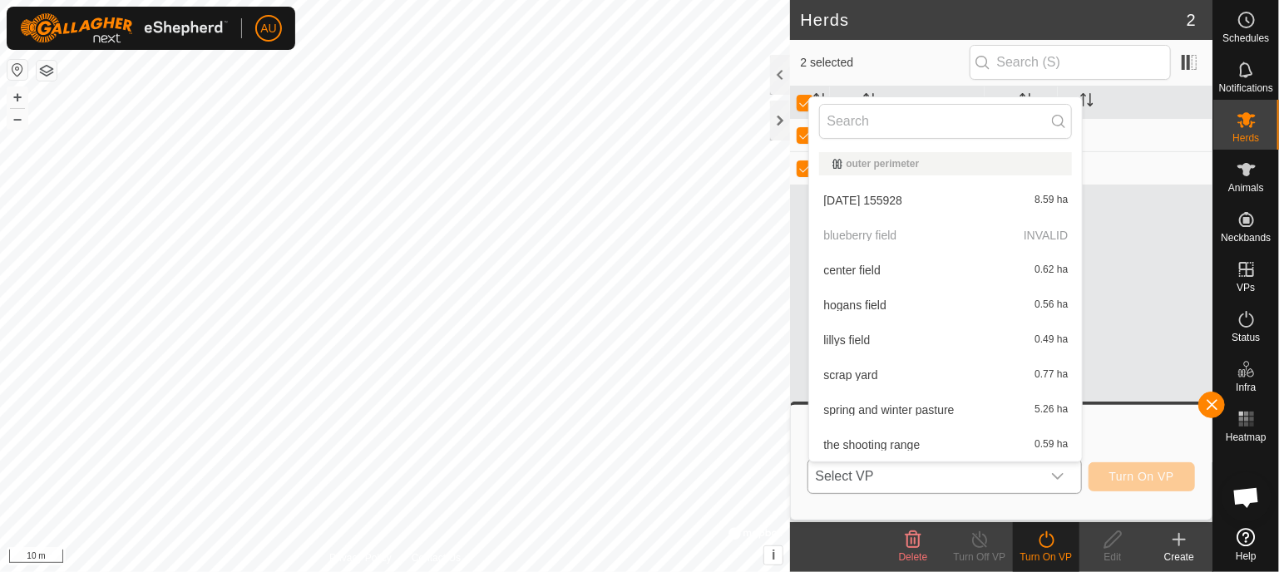
click at [875, 304] on li "hogans field 0.56 ha" at bounding box center [945, 305] width 273 height 33
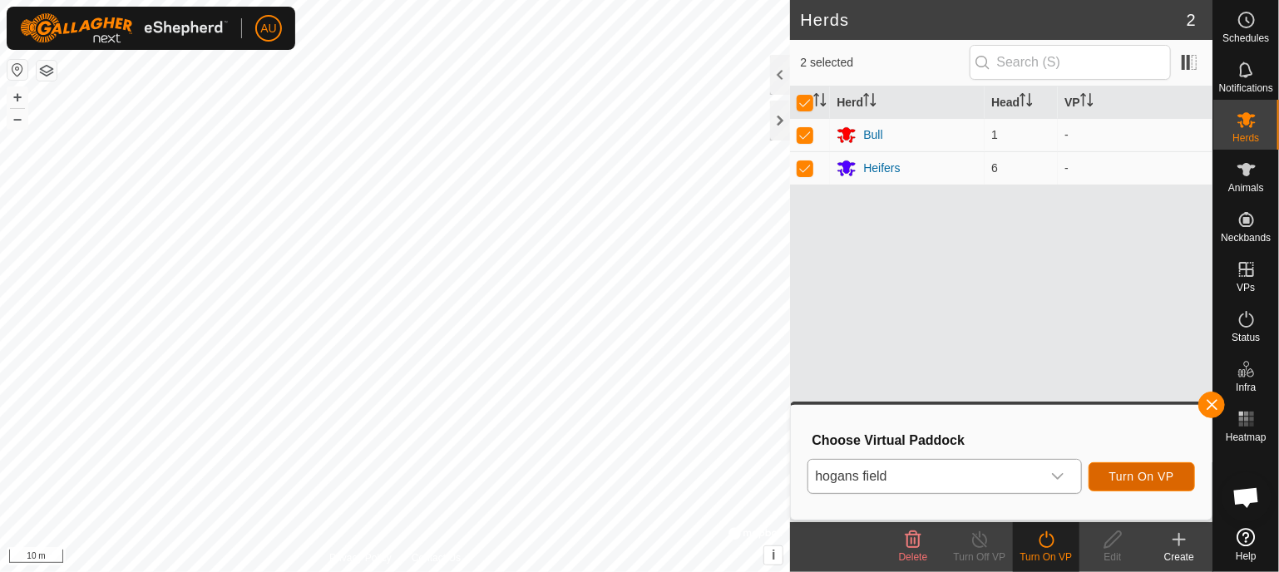
click at [1134, 472] on span "Turn On VP" at bounding box center [1141, 476] width 65 height 13
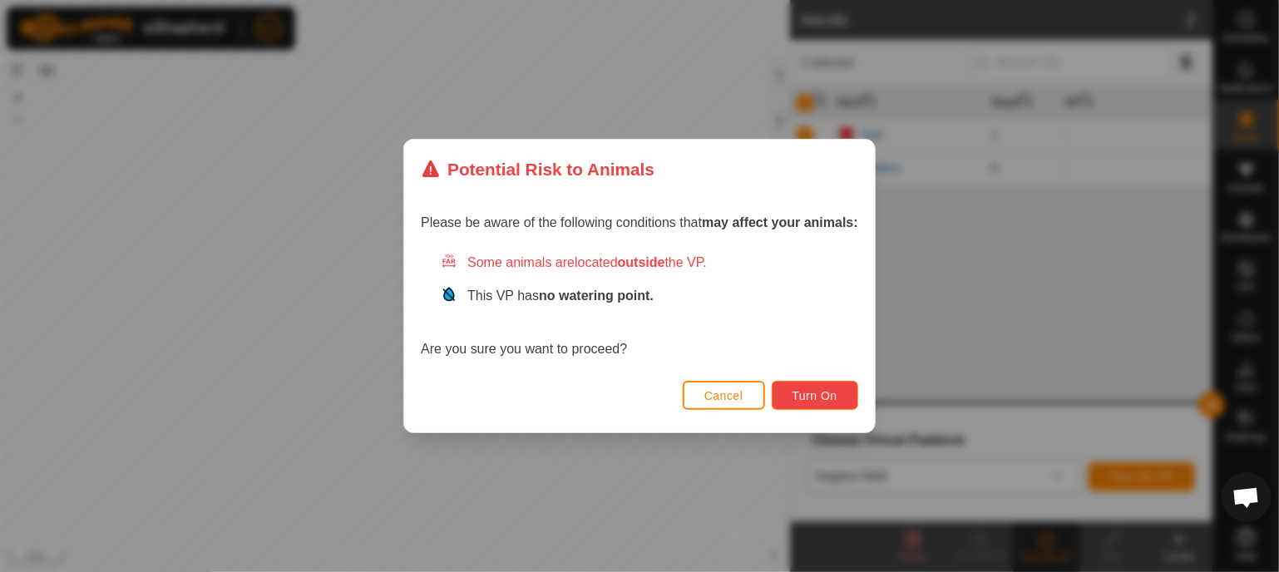
click at [815, 396] on span "Turn On" at bounding box center [815, 395] width 45 height 13
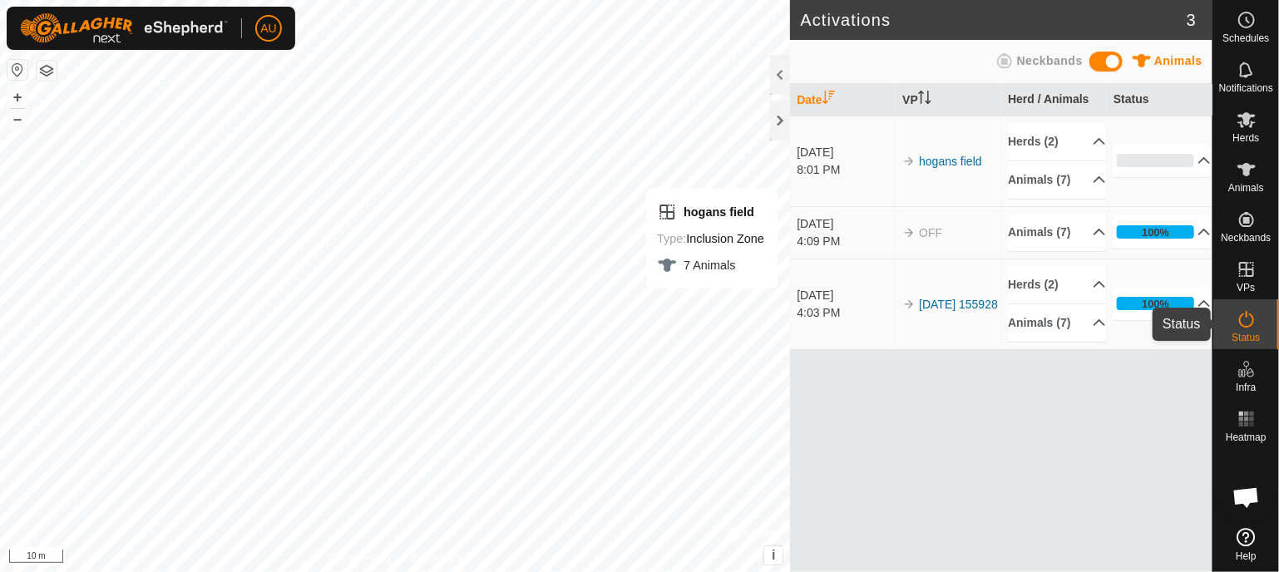
click at [1251, 328] on icon at bounding box center [1247, 319] width 20 height 20
click at [1249, 139] on span "Herds" at bounding box center [1245, 138] width 27 height 10
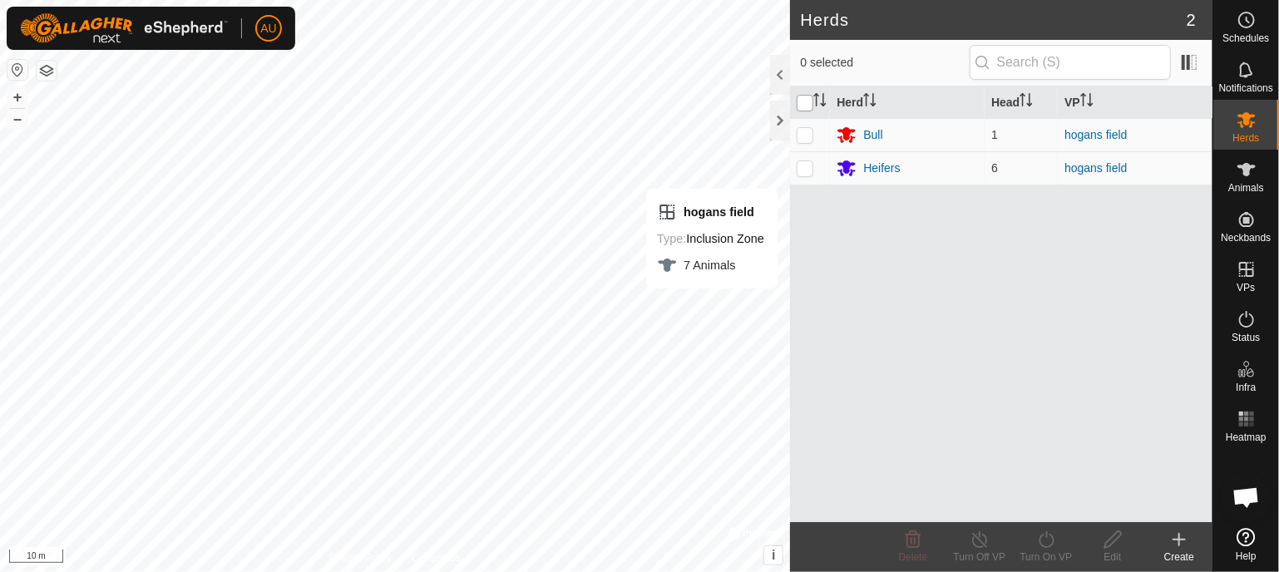
click at [803, 106] on input "checkbox" at bounding box center [805, 103] width 17 height 17
checkbox input "true"
click at [976, 545] on icon at bounding box center [980, 540] width 21 height 20
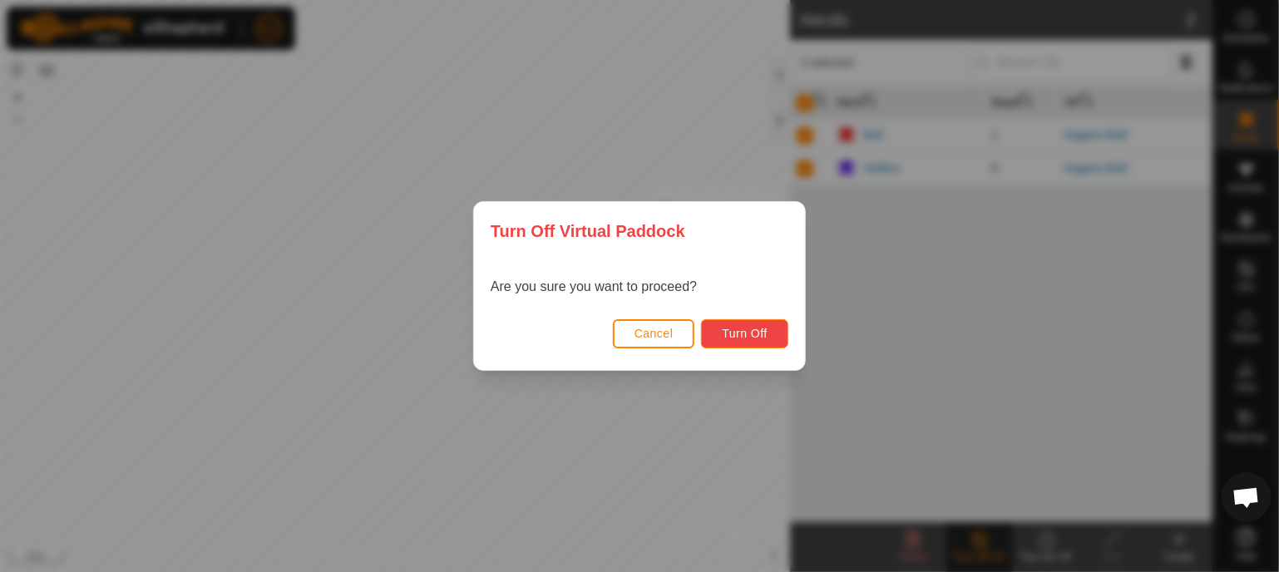
click at [735, 327] on span "Turn Off" at bounding box center [745, 333] width 46 height 13
